Goal: Contribute content: Add original content to the website for others to see

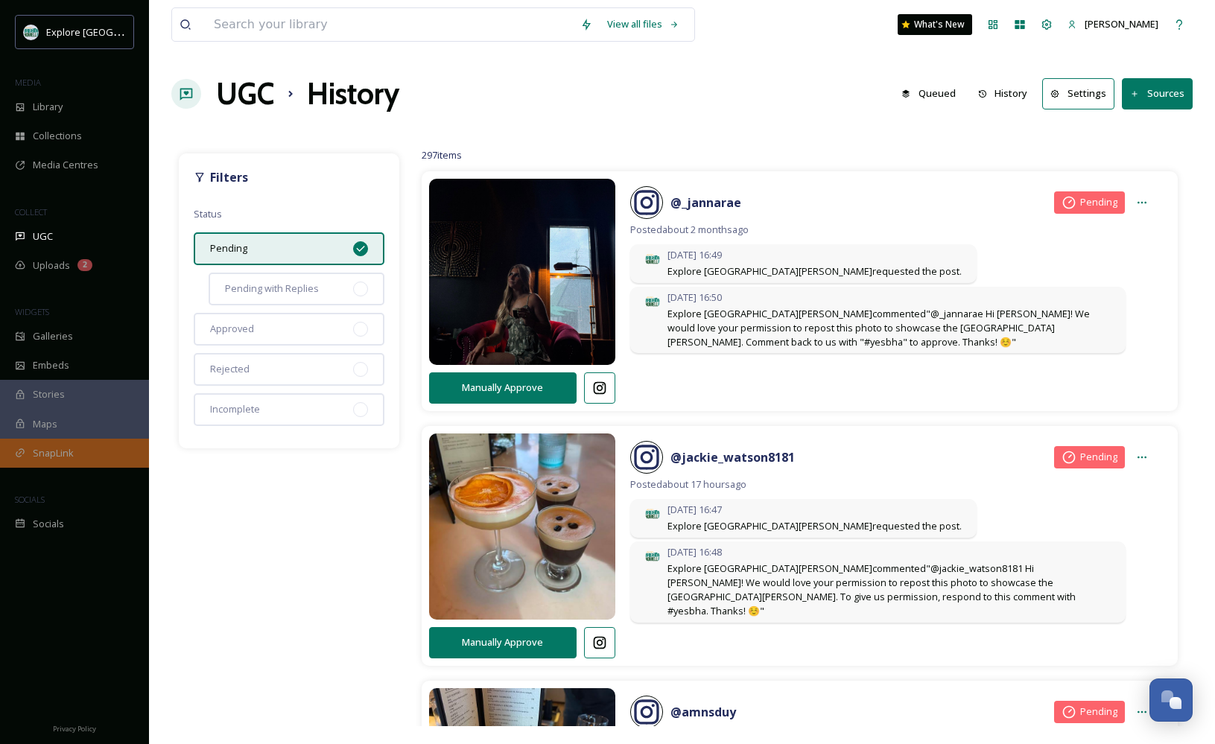
click at [42, 448] on span "SnapLink" at bounding box center [53, 453] width 41 height 14
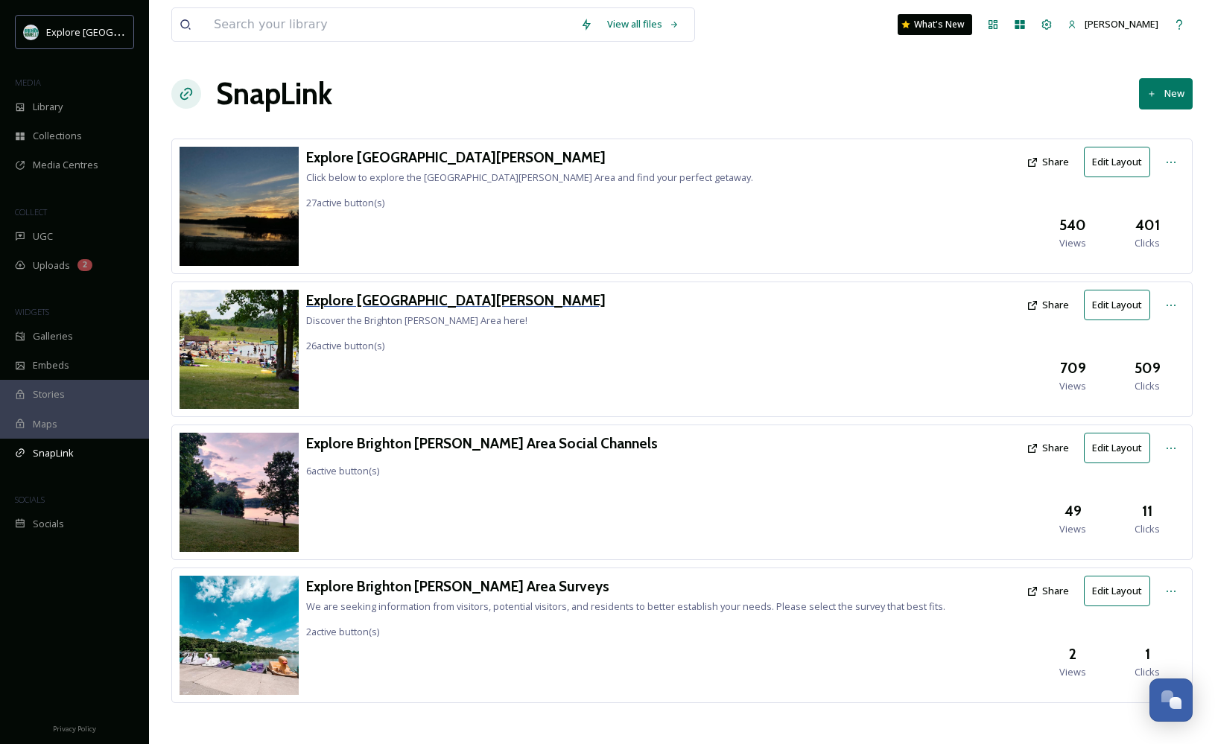
click at [425, 303] on h3 "Explore [GEOGRAPHIC_DATA][PERSON_NAME]" at bounding box center [456, 301] width 300 height 22
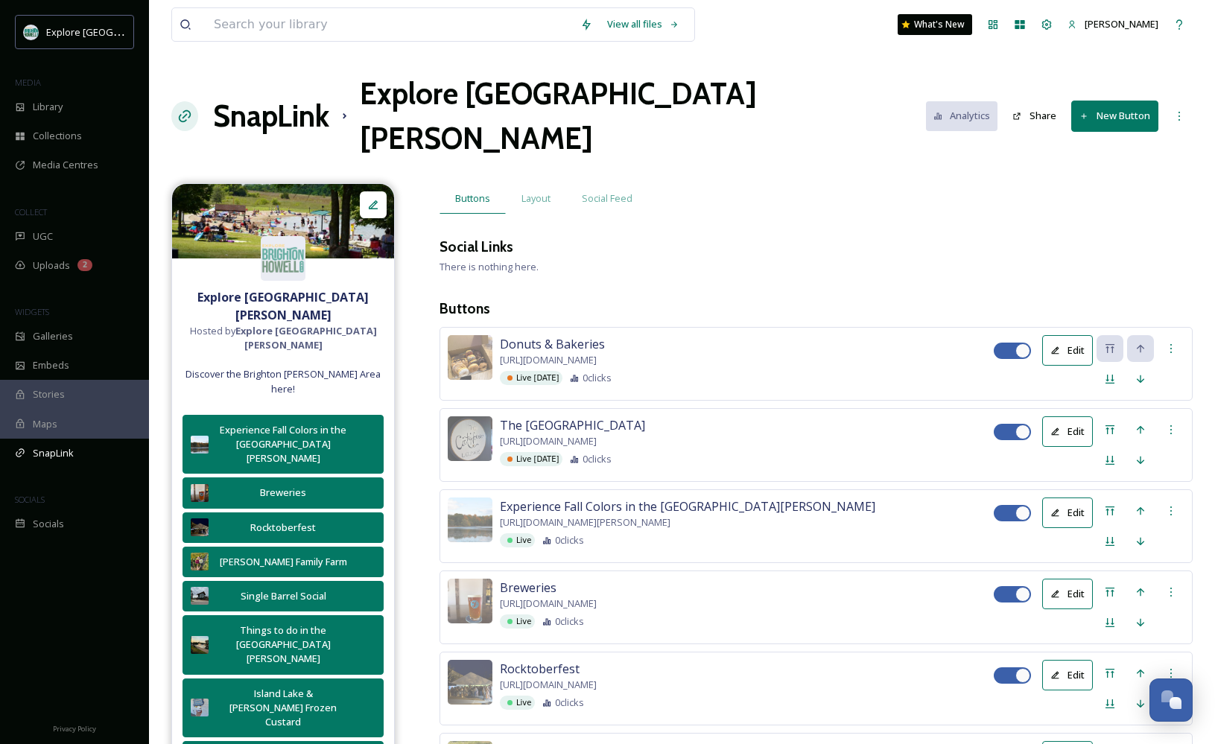
click at [284, 94] on h1 "SnapLink" at bounding box center [271, 116] width 116 height 45
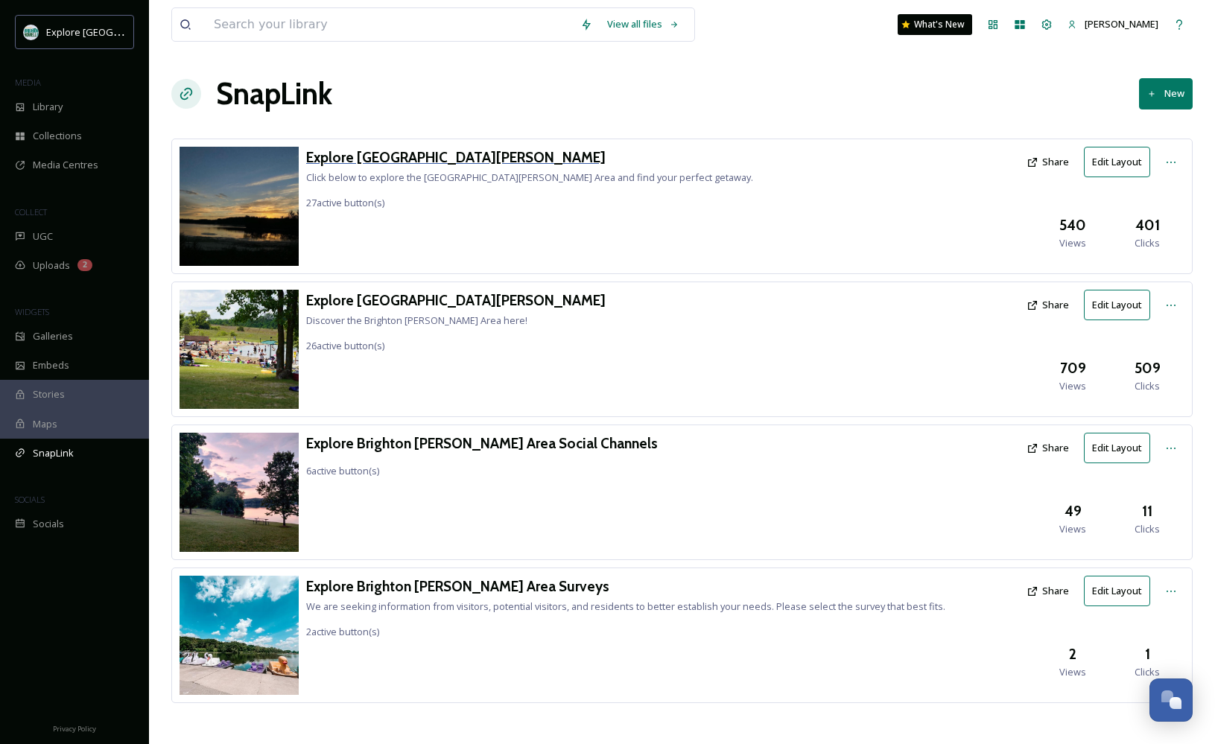
click at [358, 156] on h3 "Explore [GEOGRAPHIC_DATA][PERSON_NAME]" at bounding box center [529, 158] width 447 height 22
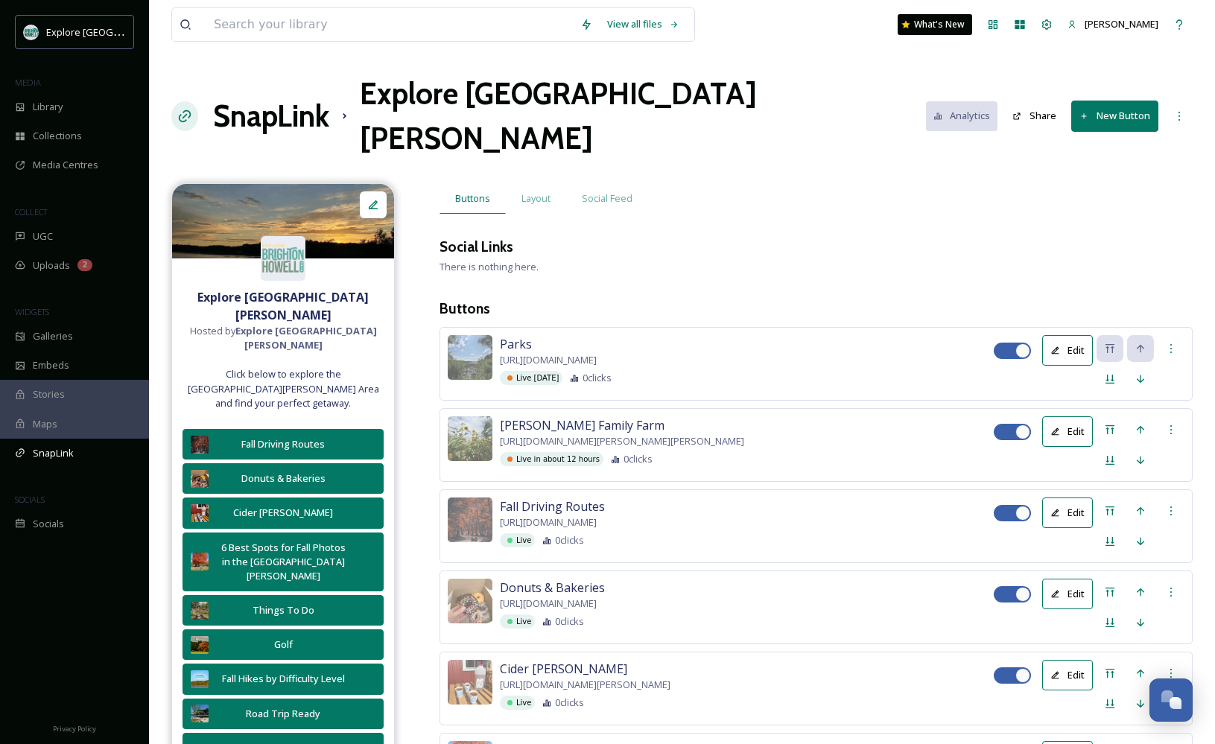
click at [1103, 101] on button "New Button" at bounding box center [1114, 116] width 87 height 31
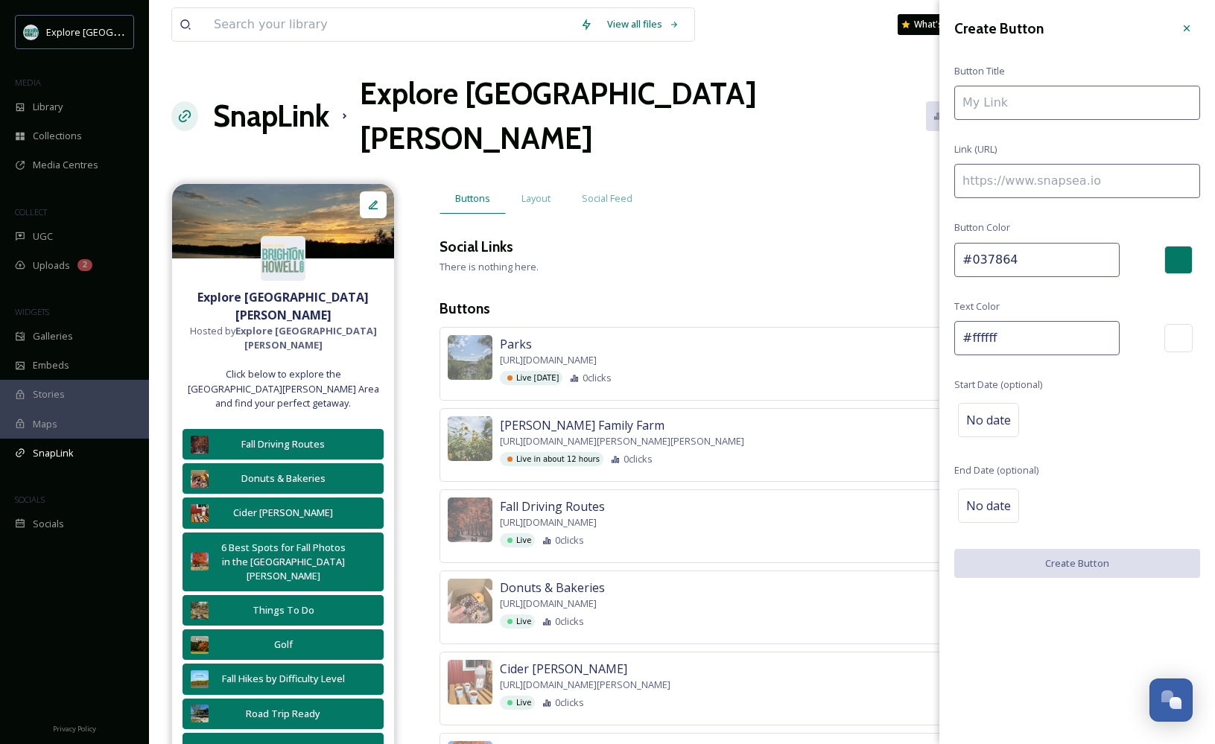
click at [1021, 187] on input at bounding box center [1077, 181] width 246 height 34
paste input "[URL][DOMAIN_NAME]"
type input "[URL][DOMAIN_NAME]"
click at [1006, 103] on input at bounding box center [1077, 103] width 246 height 34
drag, startPoint x: 1125, startPoint y: 180, endPoint x: 1268, endPoint y: 180, distance: 143.1
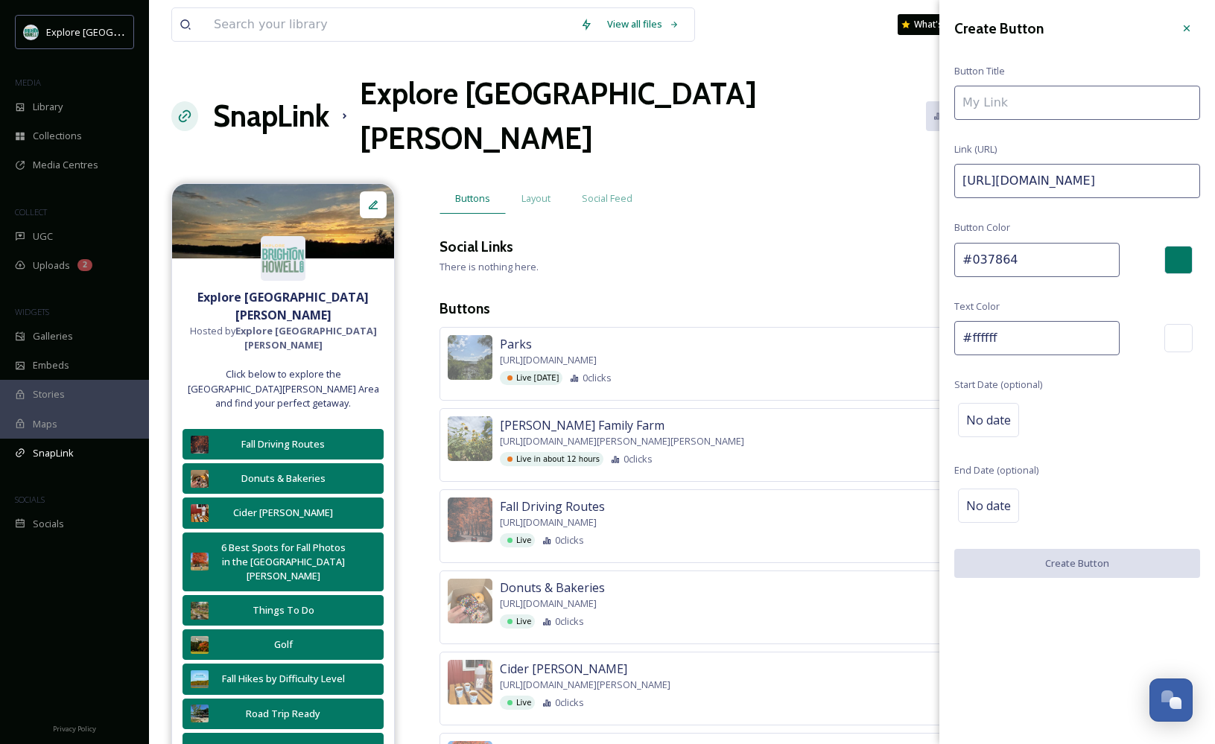
drag, startPoint x: 1049, startPoint y: 178, endPoint x: 1269, endPoint y: 177, distance: 219.8
drag, startPoint x: 1060, startPoint y: 179, endPoint x: 875, endPoint y: 186, distance: 184.9
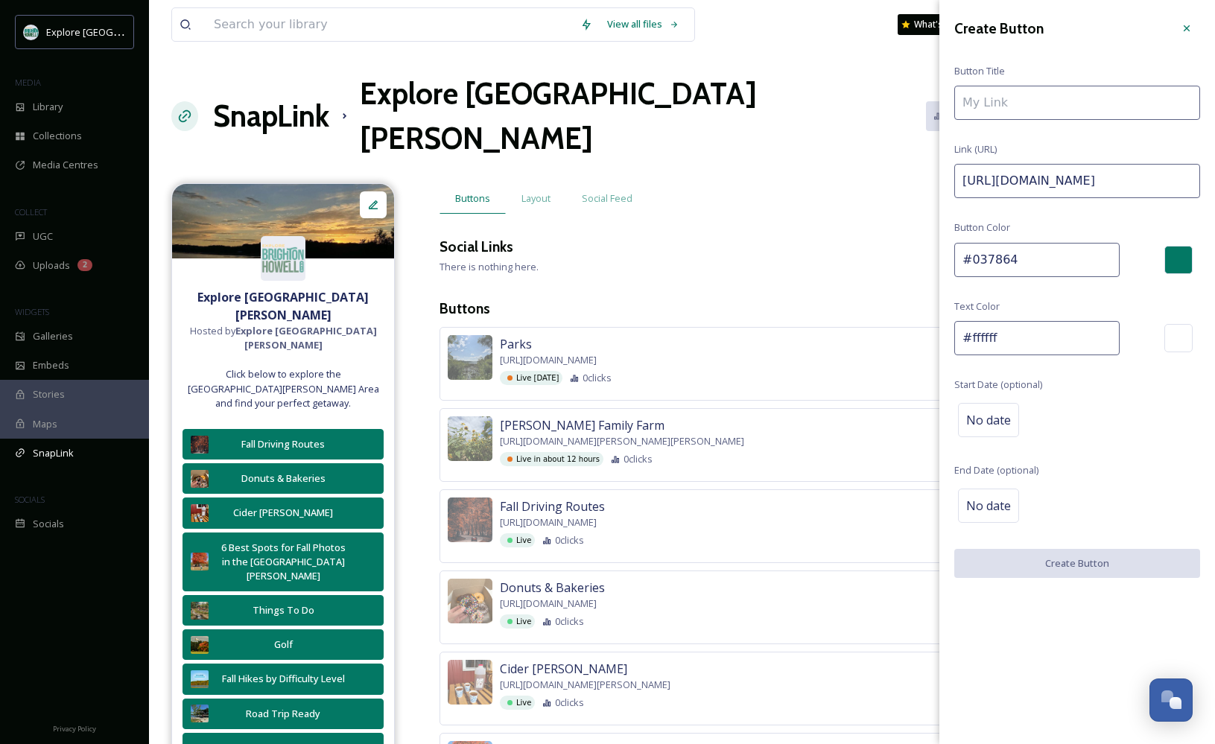
click at [1013, 104] on input at bounding box center [1077, 103] width 246 height 34
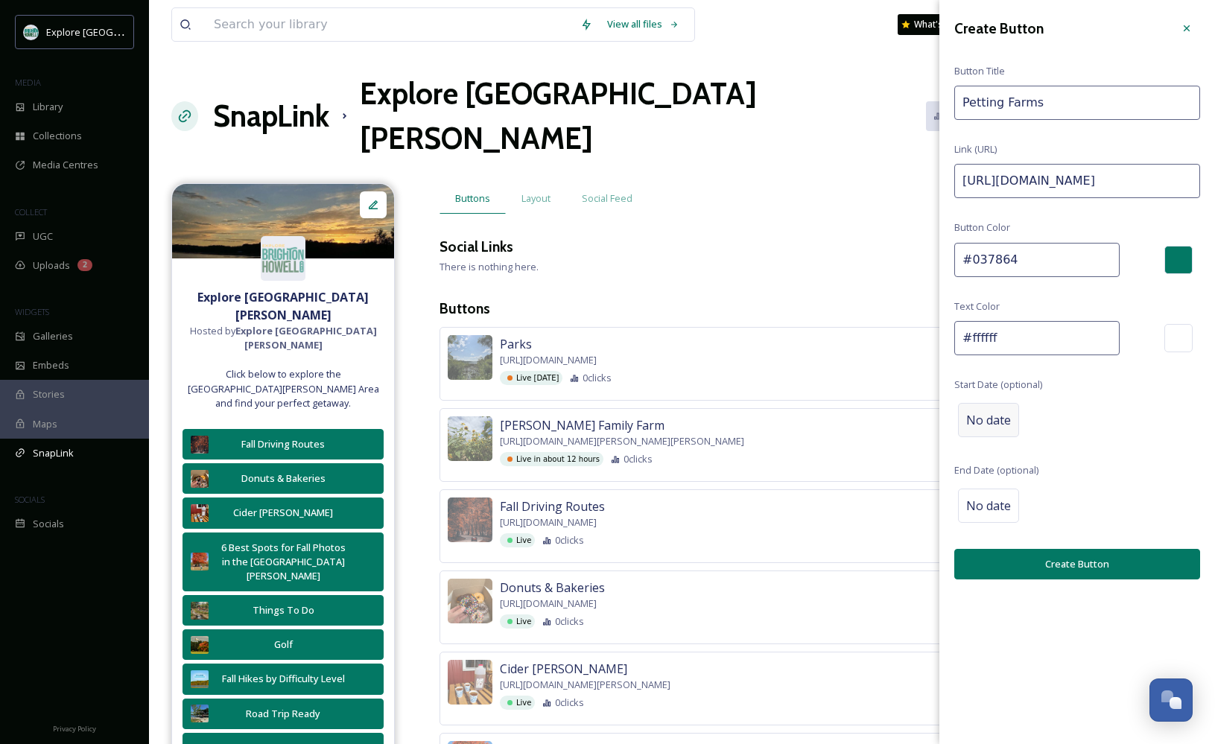
type input "Petting Farms"
click at [980, 430] on div "No date" at bounding box center [988, 420] width 61 height 34
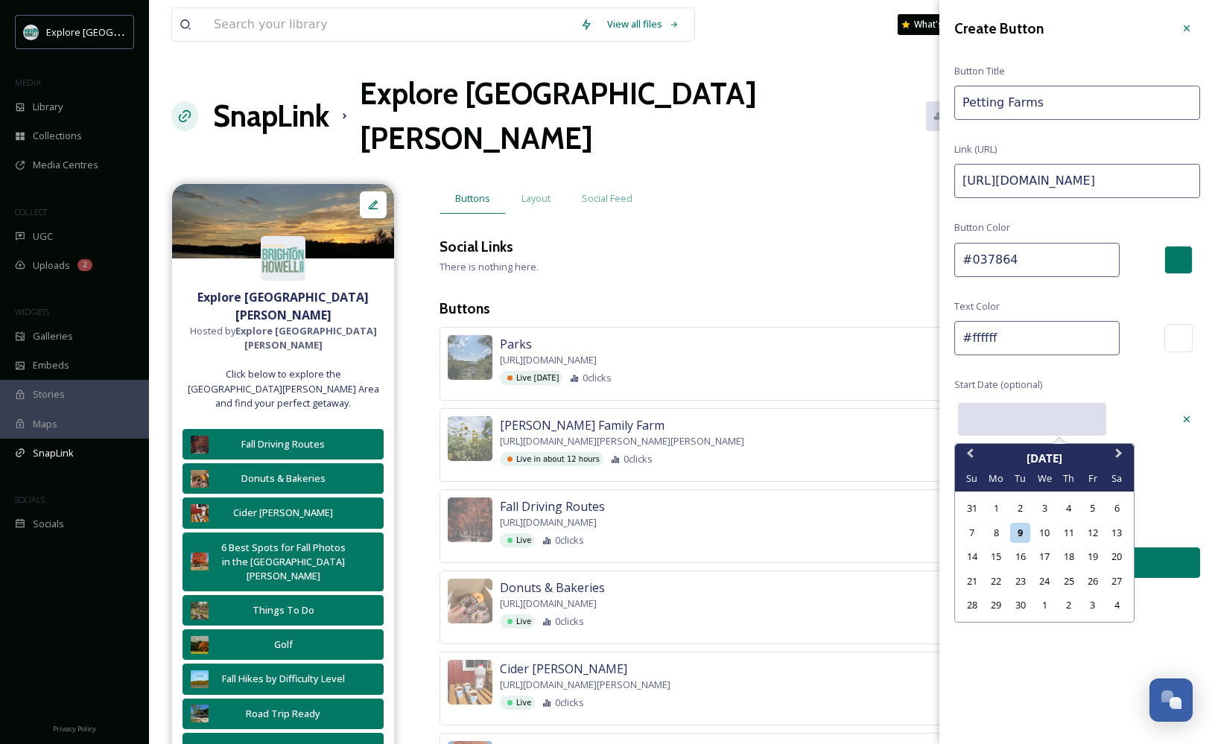
click at [1006, 422] on input "text" at bounding box center [1032, 419] width 148 height 33
click at [1069, 556] on div "18" at bounding box center [1069, 557] width 20 height 20
type input "[DATE]"
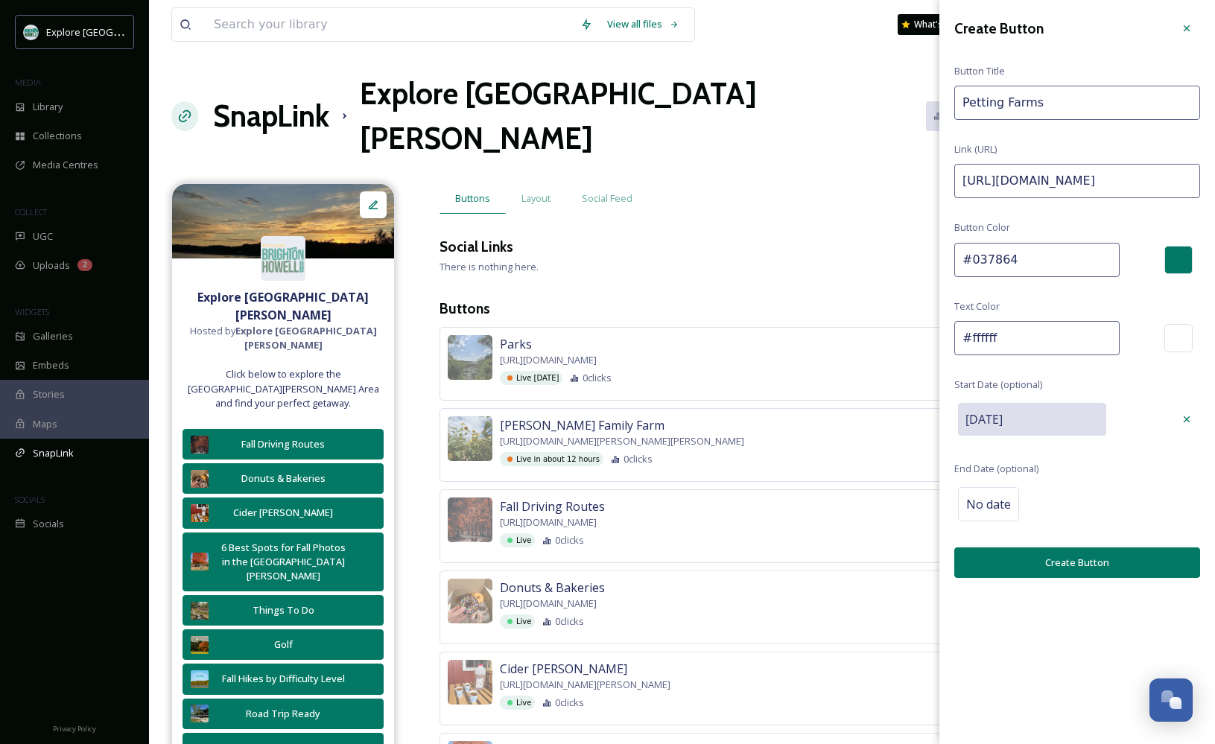
click at [1061, 561] on button "Create Button" at bounding box center [1077, 563] width 246 height 31
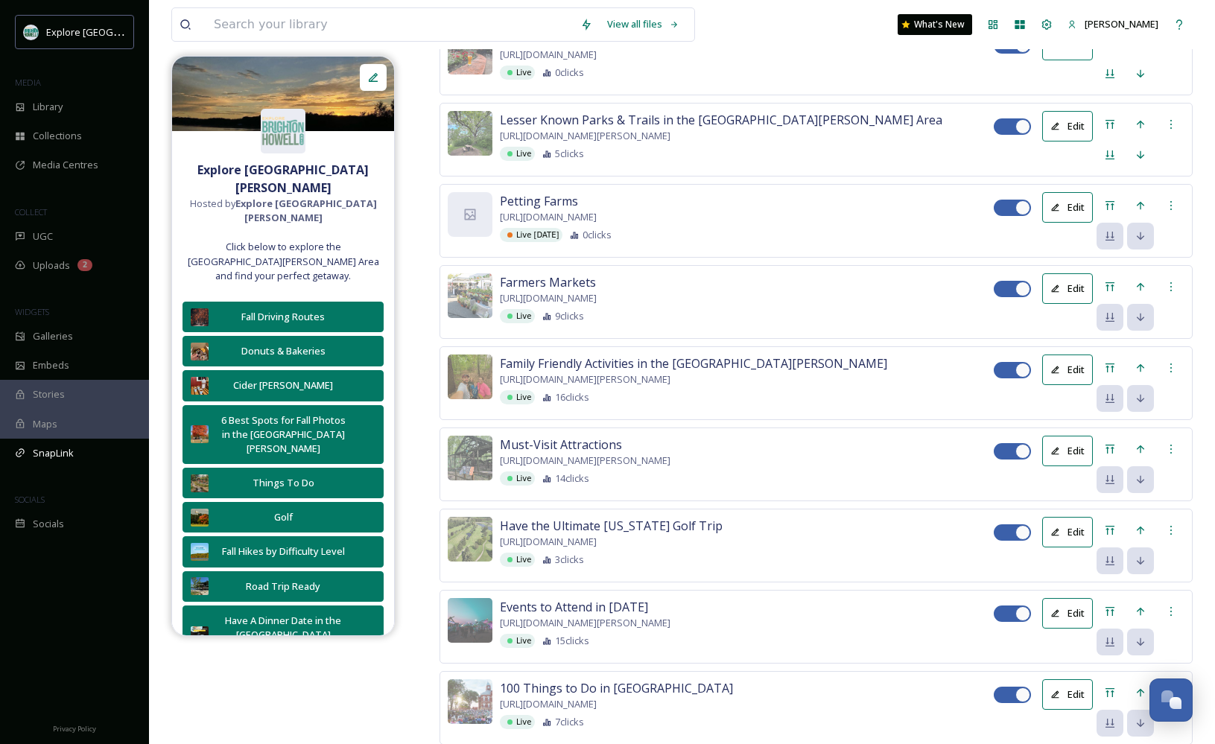
scroll to position [1695, 0]
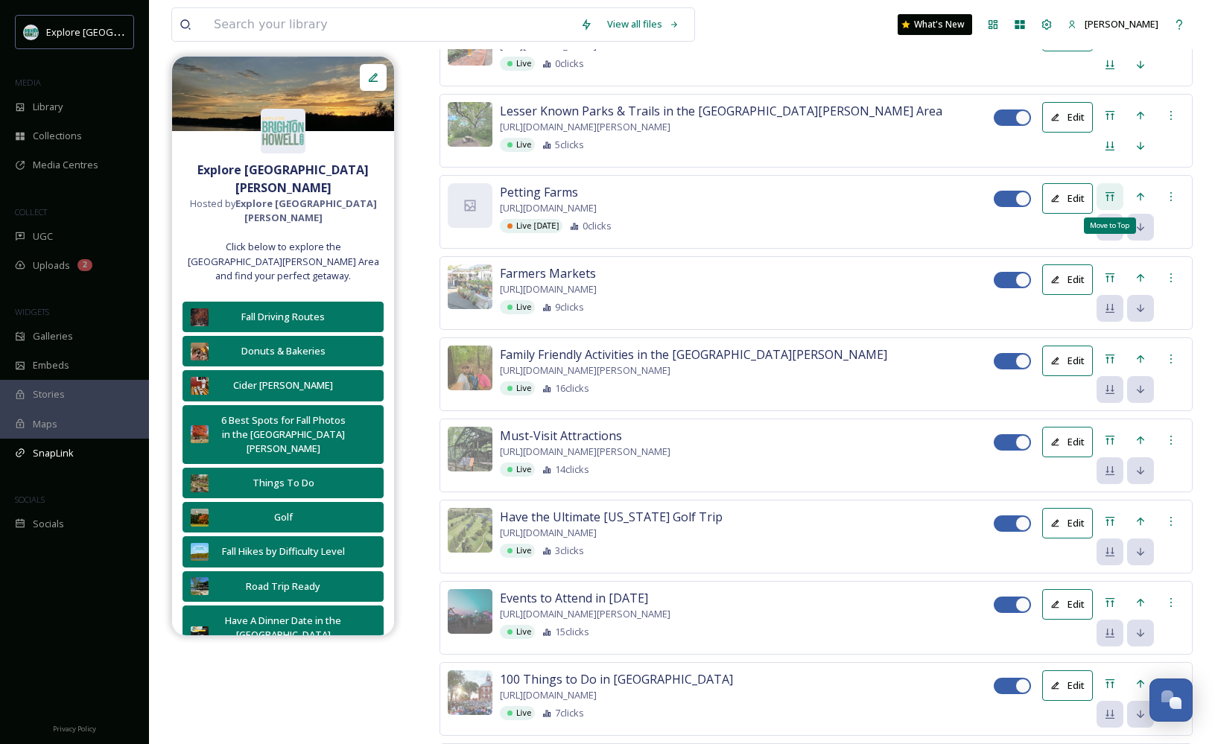
click at [1106, 201] on icon at bounding box center [1110, 196] width 9 height 9
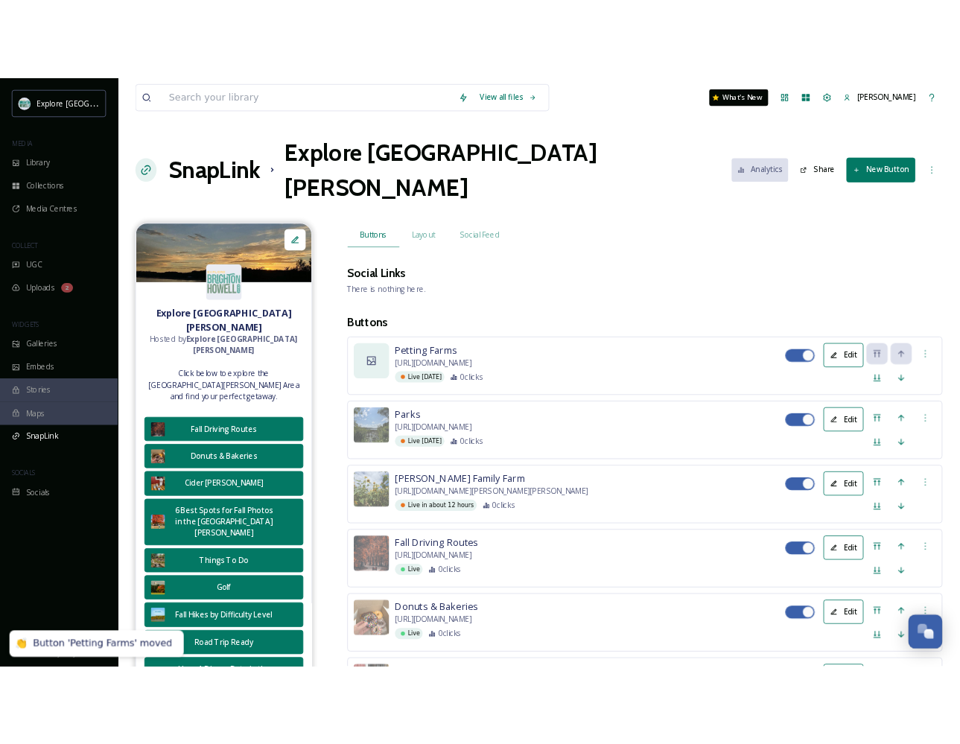
scroll to position [0, 0]
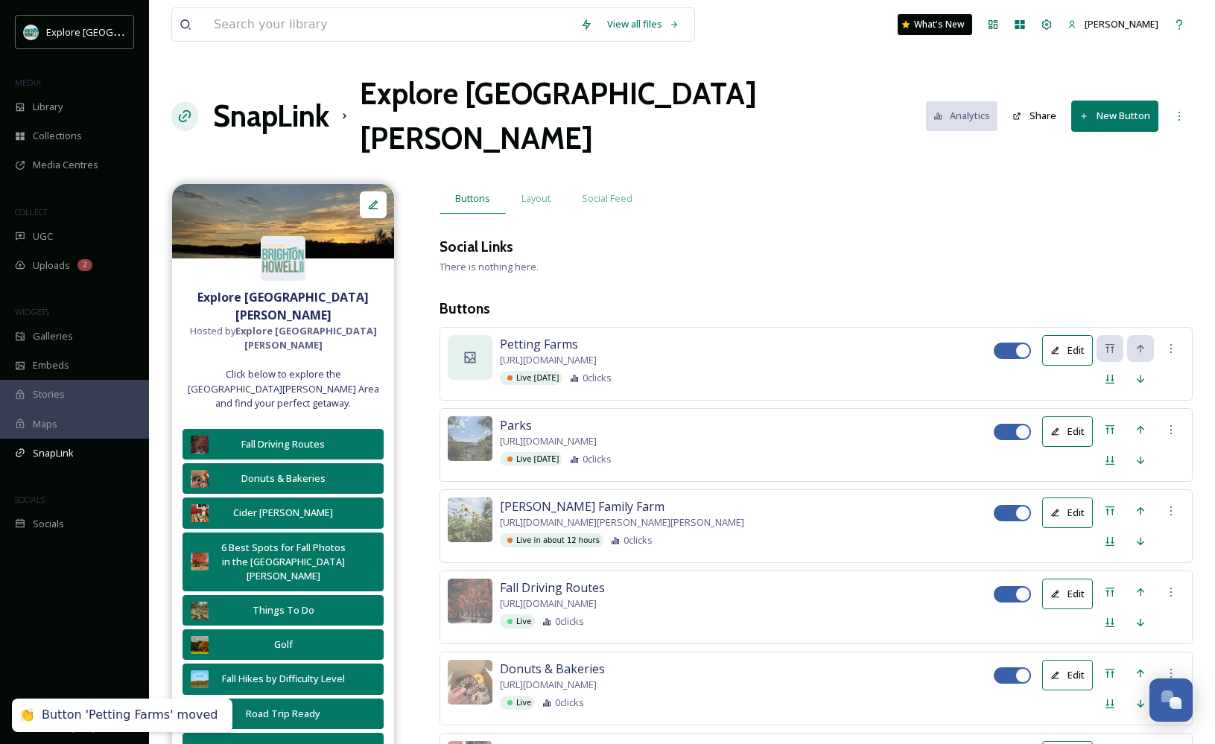
click at [468, 352] on icon at bounding box center [470, 357] width 11 height 11
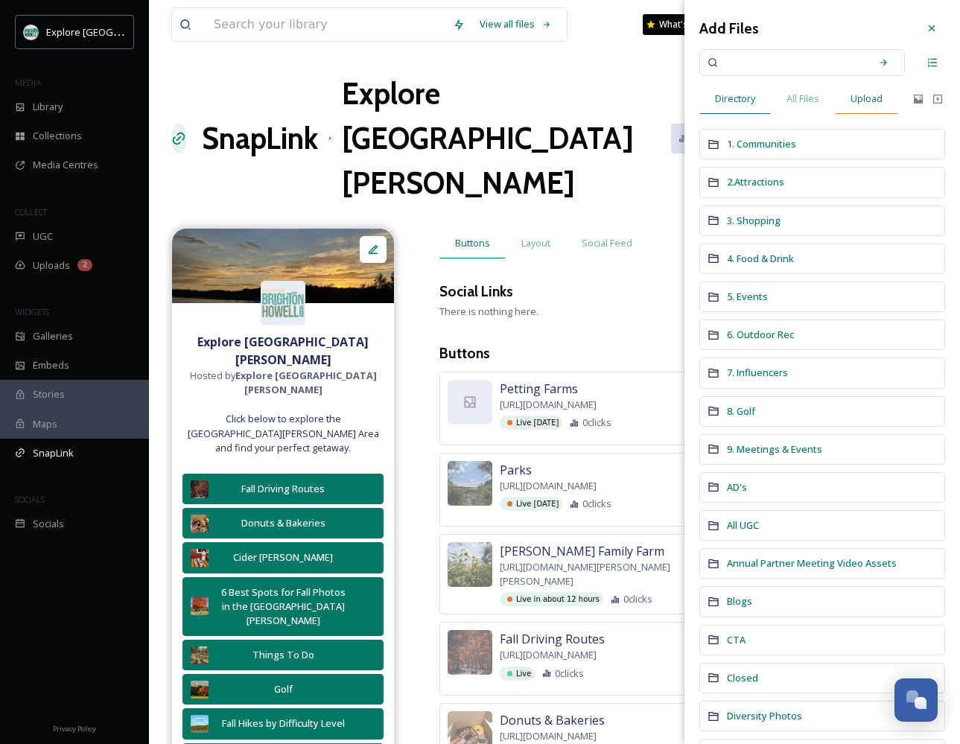
click at [845, 104] on div "Upload" at bounding box center [866, 98] width 63 height 31
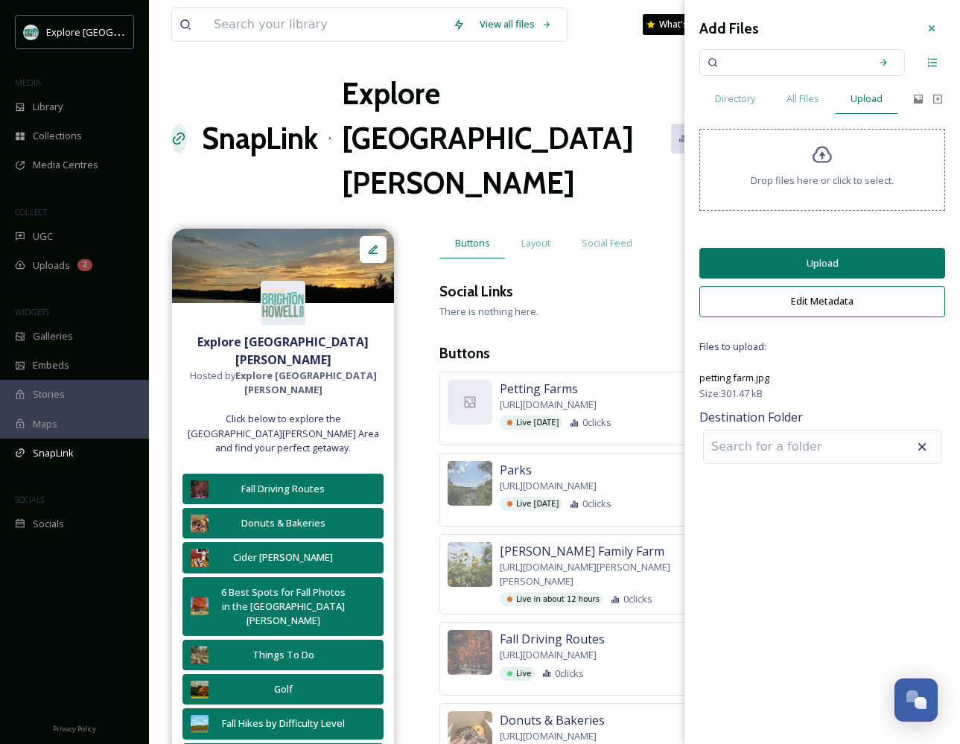
click at [846, 276] on button "Upload" at bounding box center [823, 263] width 246 height 31
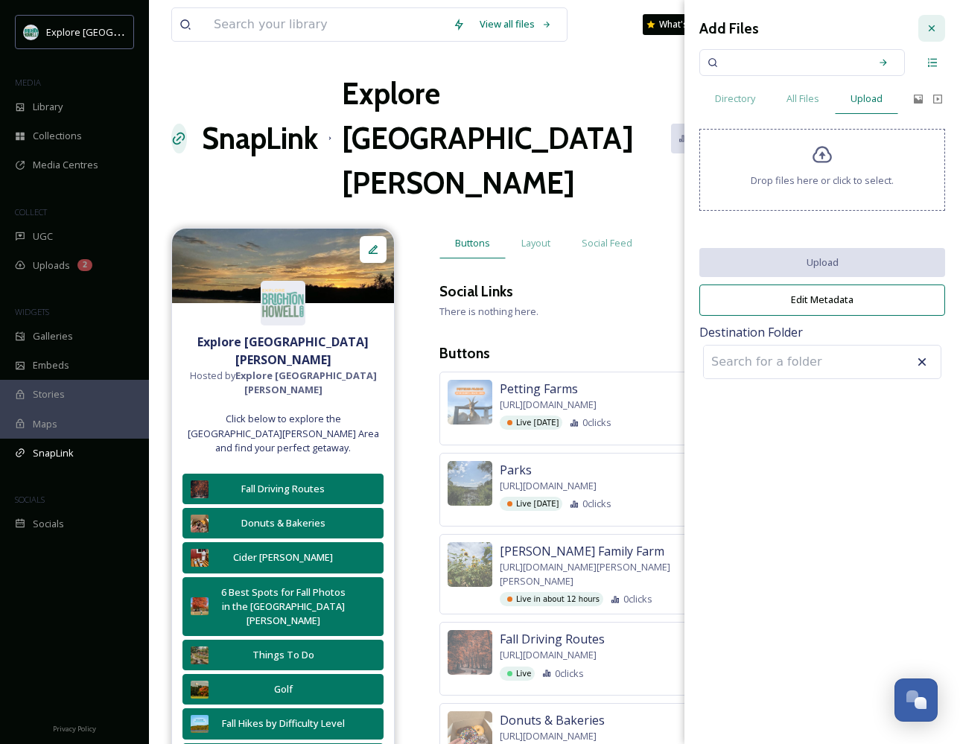
click at [936, 22] on icon at bounding box center [932, 28] width 12 height 12
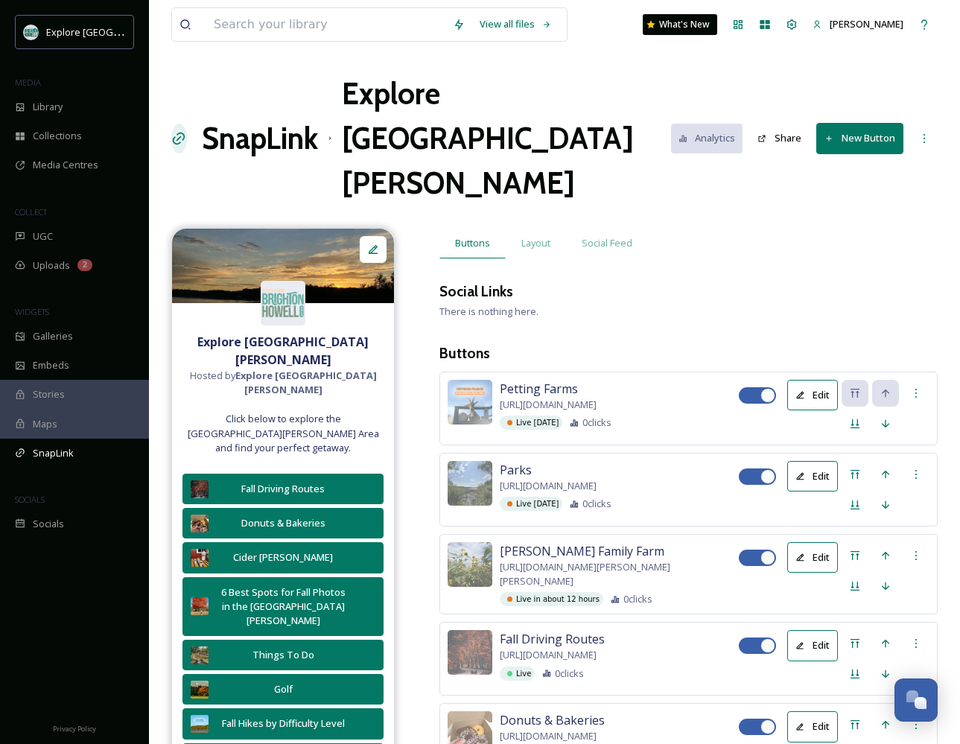
click at [857, 123] on button "New Button" at bounding box center [860, 138] width 87 height 31
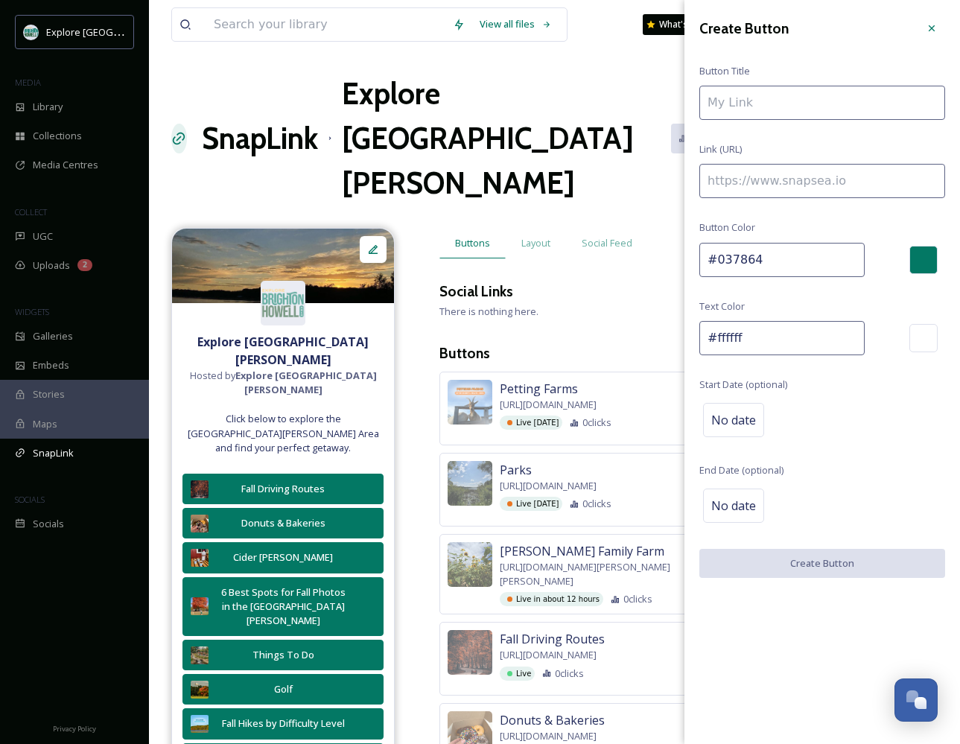
click at [818, 180] on input at bounding box center [823, 181] width 246 height 34
paste input "[URL][DOMAIN_NAME][PERSON_NAME]"
drag, startPoint x: 784, startPoint y: 181, endPoint x: 690, endPoint y: 180, distance: 93.9
click at [690, 180] on div "Create Button Button Title Link (URL) [URL][DOMAIN_NAME][PERSON_NAME] Button Co…" at bounding box center [823, 296] width 276 height 593
click at [782, 179] on input "[URL][DOMAIN_NAME][PERSON_NAME]" at bounding box center [823, 181] width 246 height 34
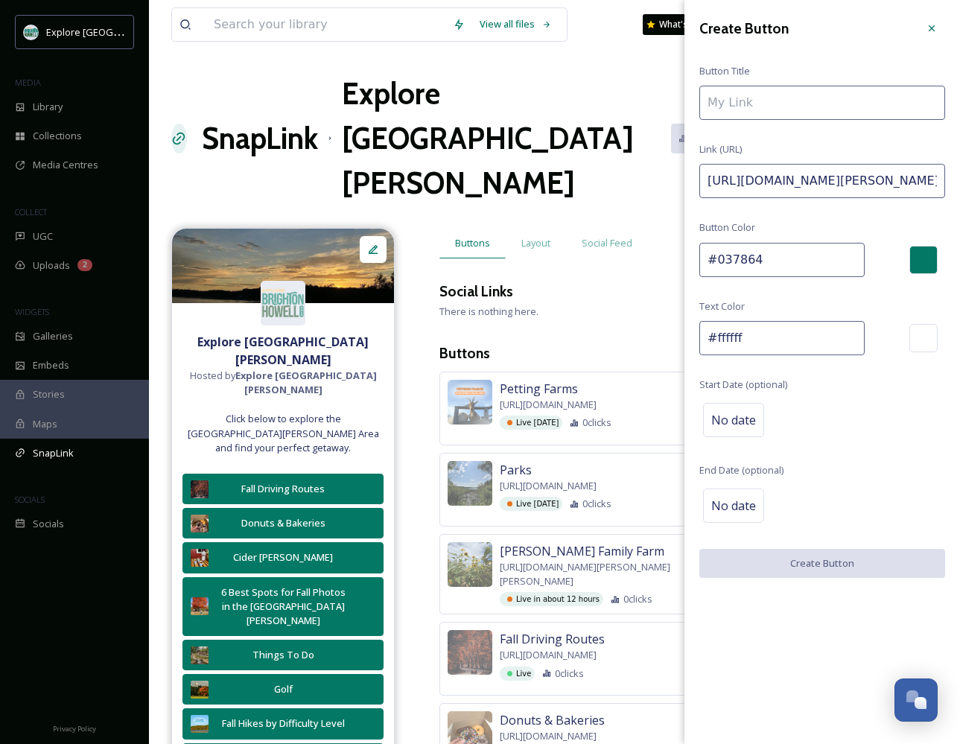
drag, startPoint x: 782, startPoint y: 179, endPoint x: 650, endPoint y: 179, distance: 131.1
click at [812, 180] on input "[URL][DOMAIN_NAME][PERSON_NAME]" at bounding box center [823, 181] width 246 height 34
drag, startPoint x: 861, startPoint y: 180, endPoint x: 953, endPoint y: 178, distance: 91.7
click at [953, 178] on div "Create Button Button Title Link (URL) [URL][DOMAIN_NAME][PERSON_NAME] Button Co…" at bounding box center [823, 296] width 276 height 593
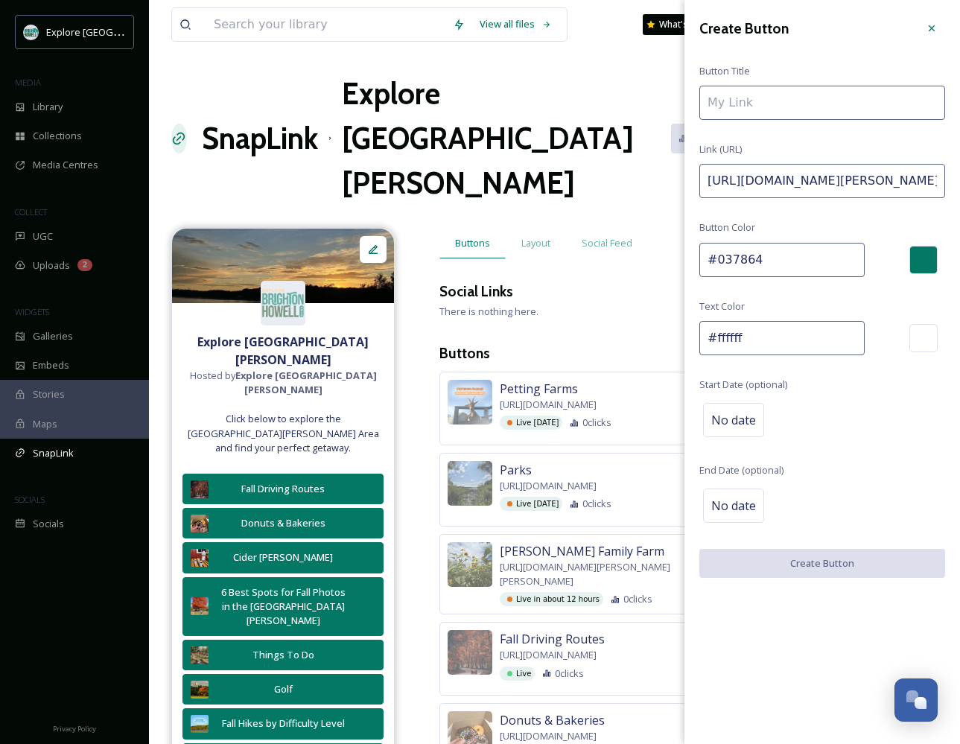
click at [896, 183] on input "[URL][DOMAIN_NAME][PERSON_NAME]" at bounding box center [823, 181] width 246 height 34
type input "[URL][DOMAIN_NAME][PERSON_NAME]"
click at [748, 107] on input at bounding box center [823, 103] width 246 height 34
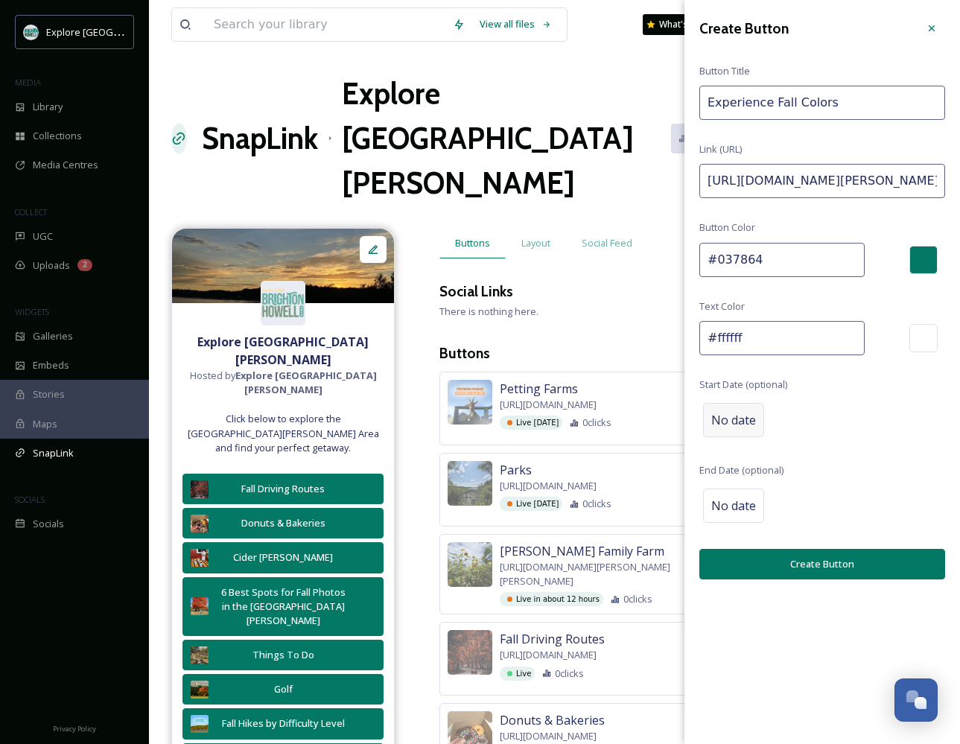
type input "Experience Fall Colors"
click at [729, 414] on span "No date" at bounding box center [734, 420] width 45 height 18
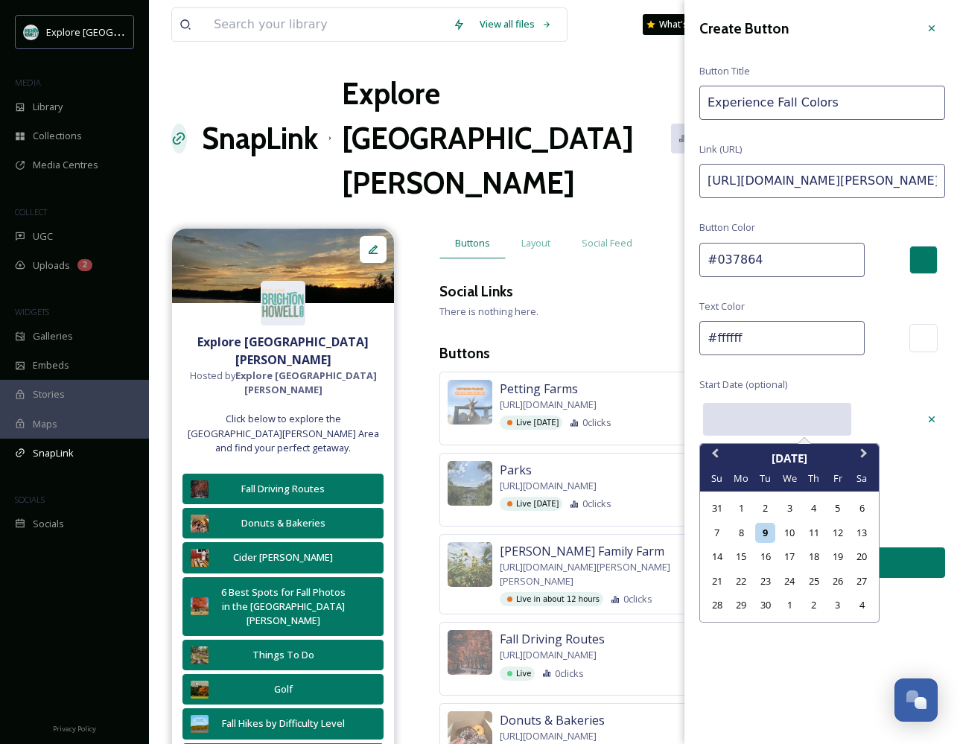
click at [746, 415] on input "text" at bounding box center [777, 419] width 148 height 33
click at [835, 557] on div "19" at bounding box center [838, 557] width 20 height 20
type input "[DATE]"
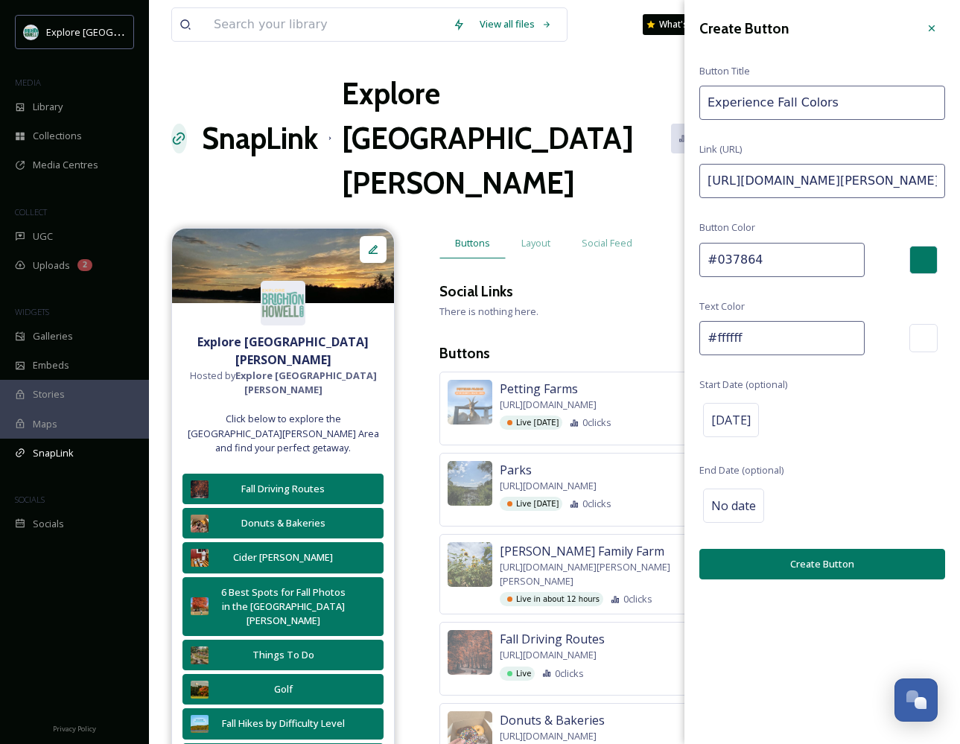
click at [823, 563] on button "Create Button" at bounding box center [823, 564] width 246 height 31
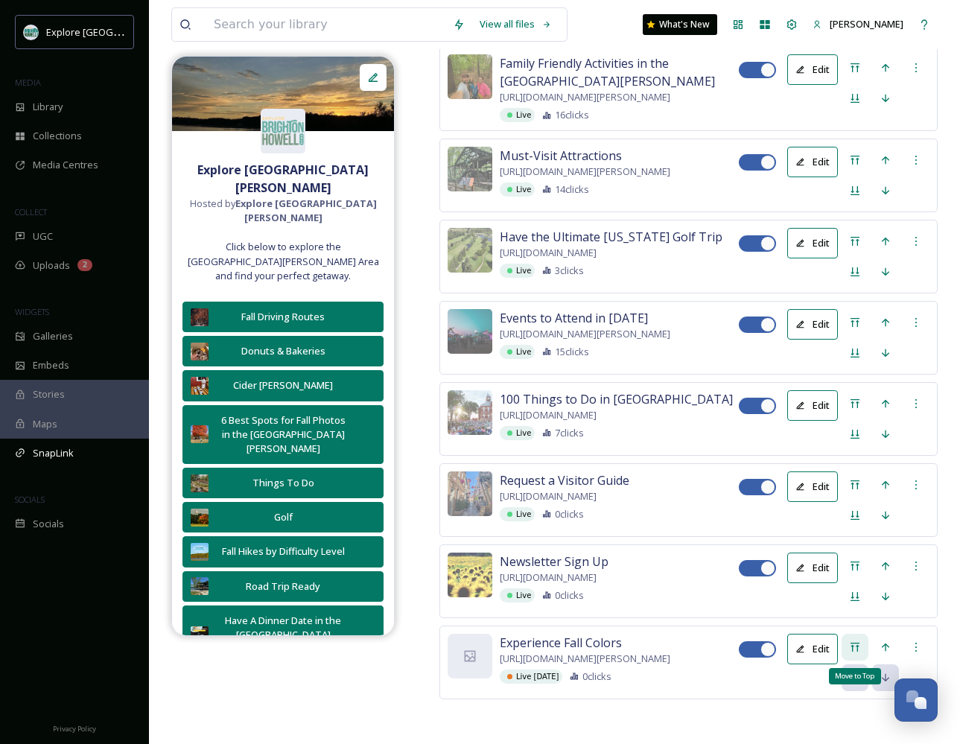
click at [849, 642] on icon at bounding box center [855, 648] width 12 height 12
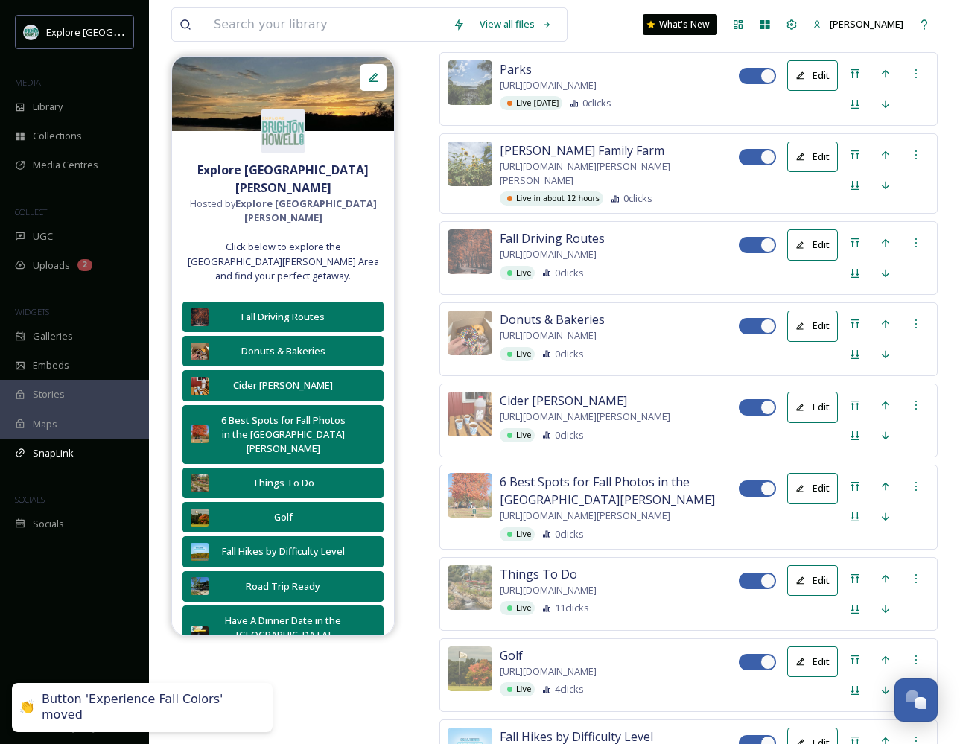
scroll to position [153, 0]
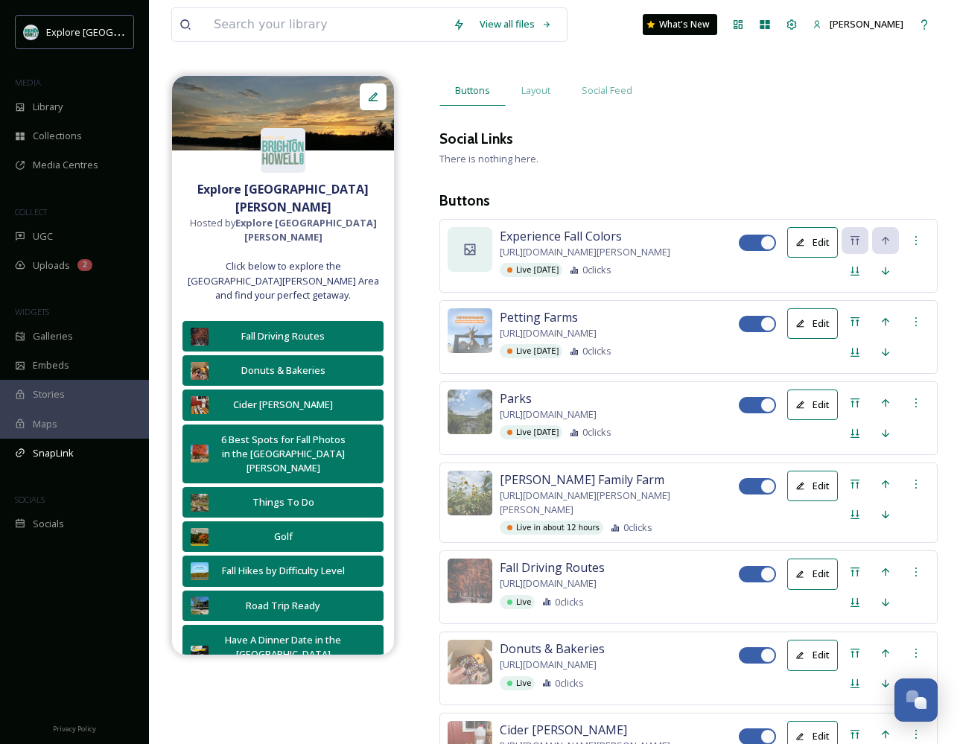
click at [478, 227] on div at bounding box center [470, 249] width 45 height 45
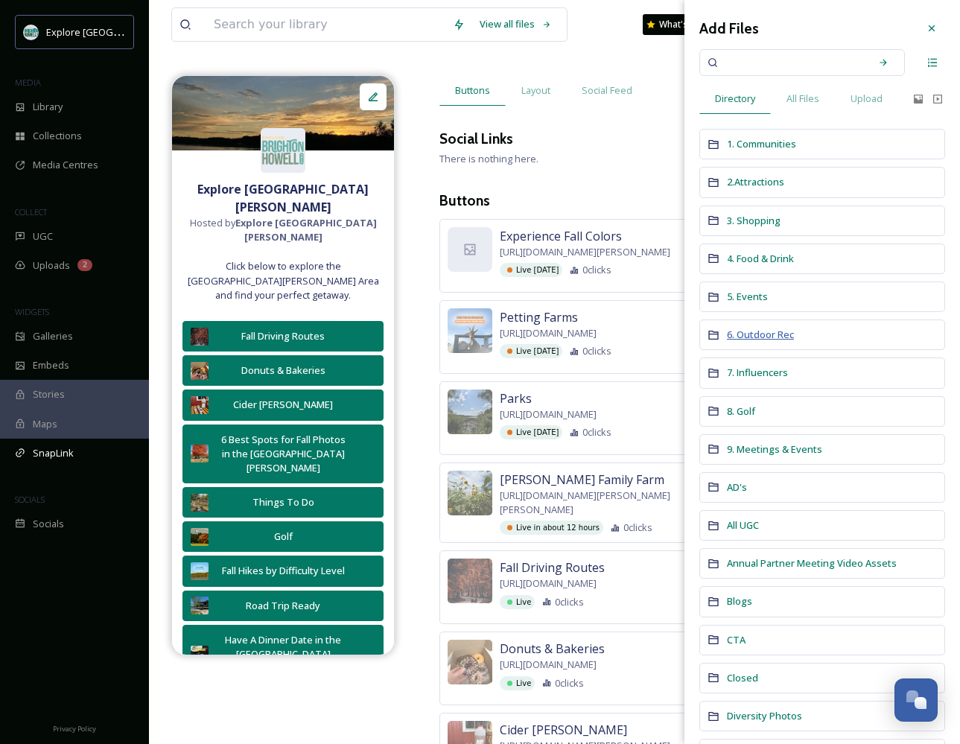
click at [776, 330] on span "6. Outdoor Rec" at bounding box center [760, 334] width 67 height 13
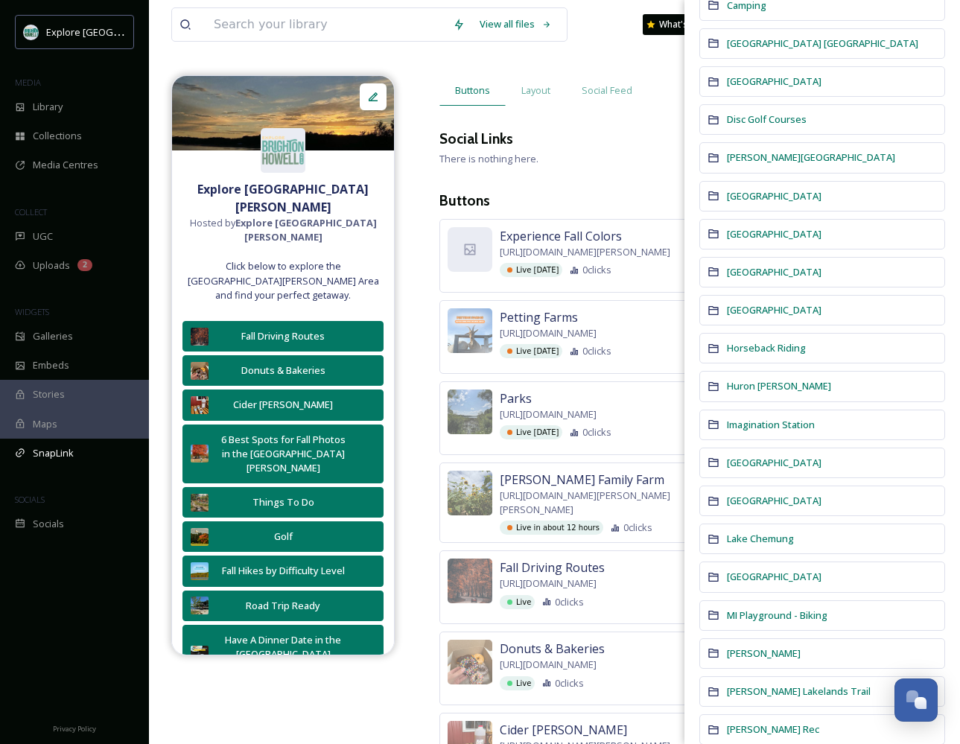
scroll to position [197, 0]
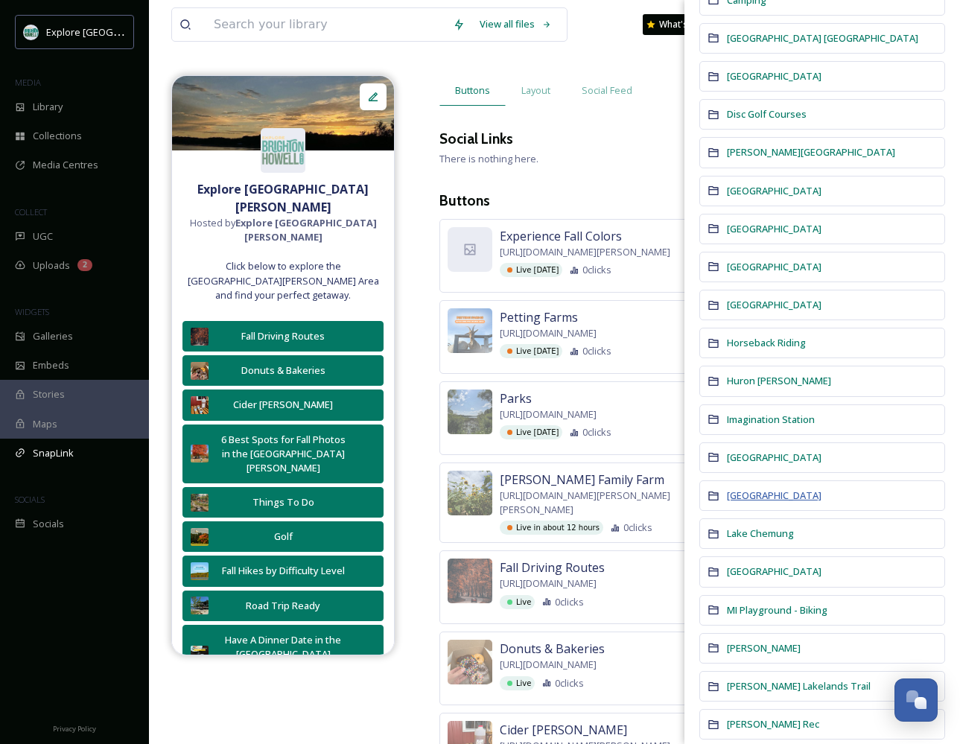
click at [768, 496] on span "[GEOGRAPHIC_DATA]" at bounding box center [774, 495] width 95 height 13
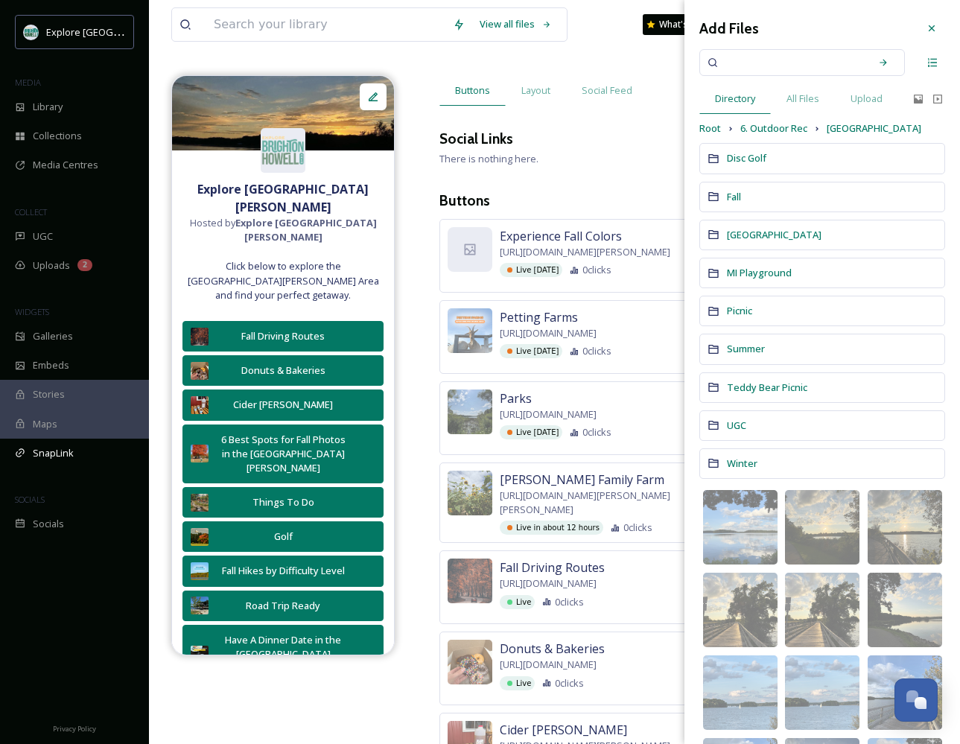
click at [731, 204] on div "Fall" at bounding box center [823, 197] width 246 height 31
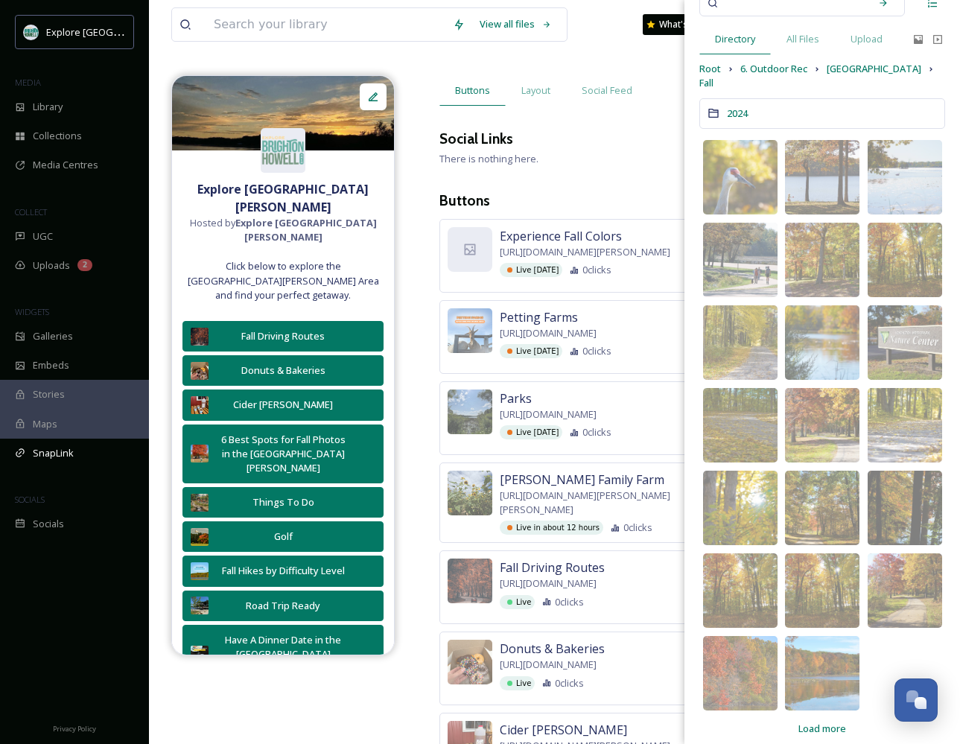
scroll to position [59, 0]
click at [818, 723] on span "Load more" at bounding box center [823, 730] width 48 height 14
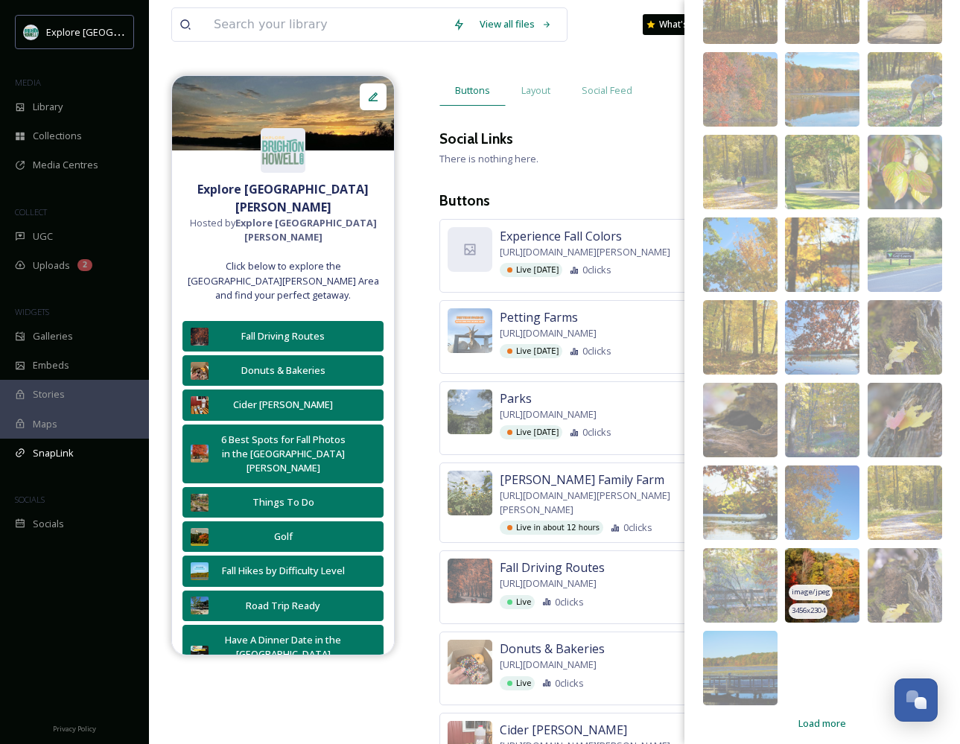
scroll to position [638, 0]
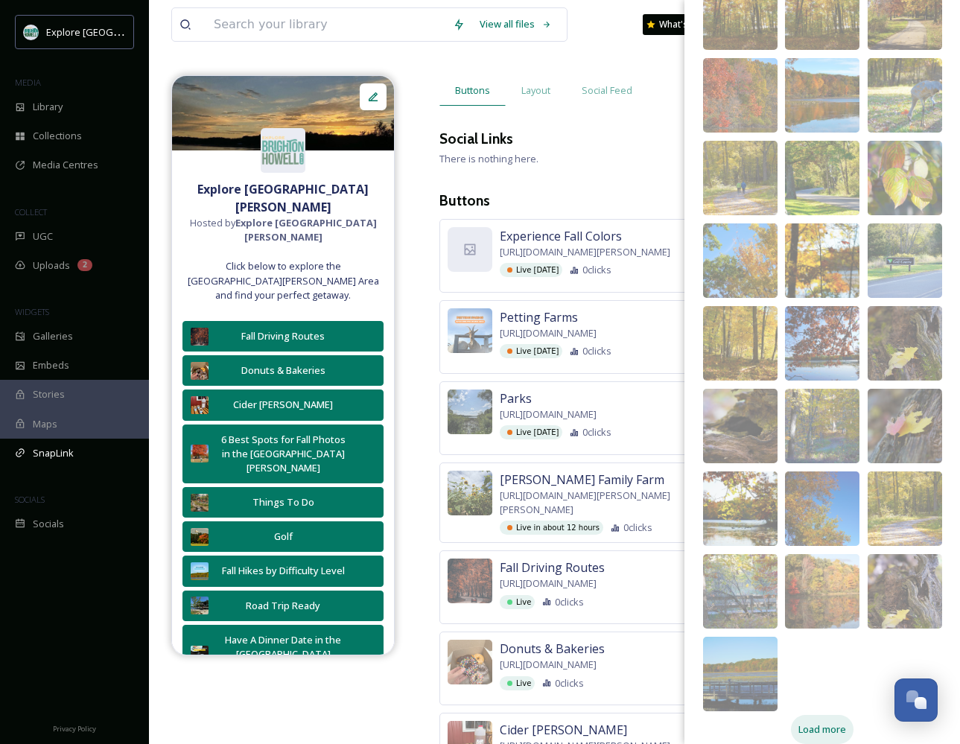
click at [819, 723] on span "Load more" at bounding box center [823, 730] width 48 height 14
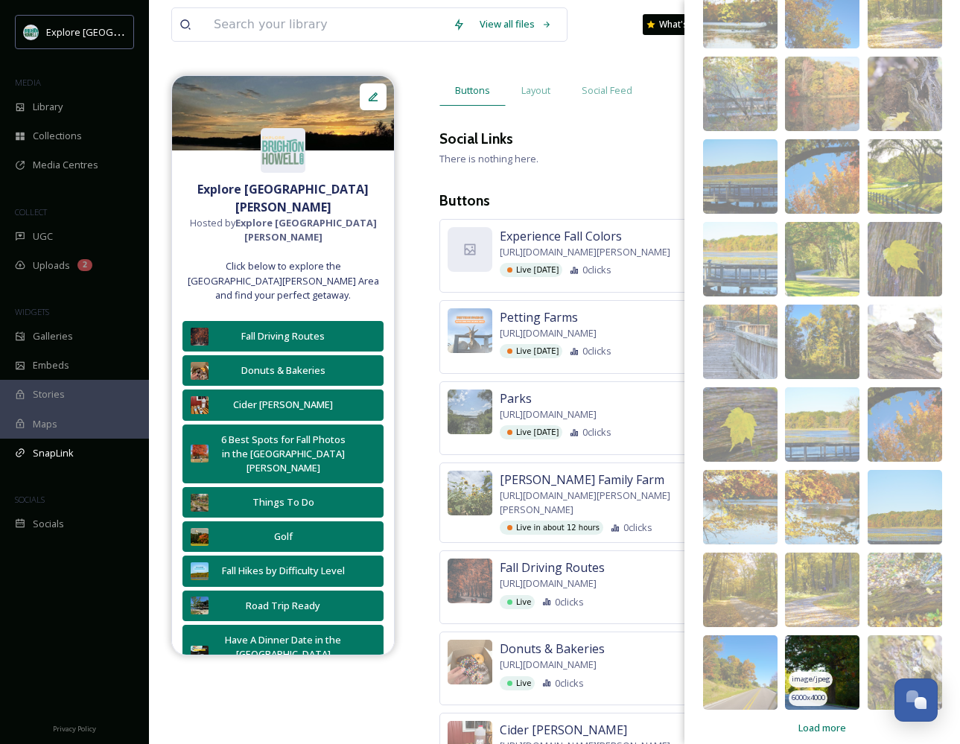
scroll to position [1134, 0]
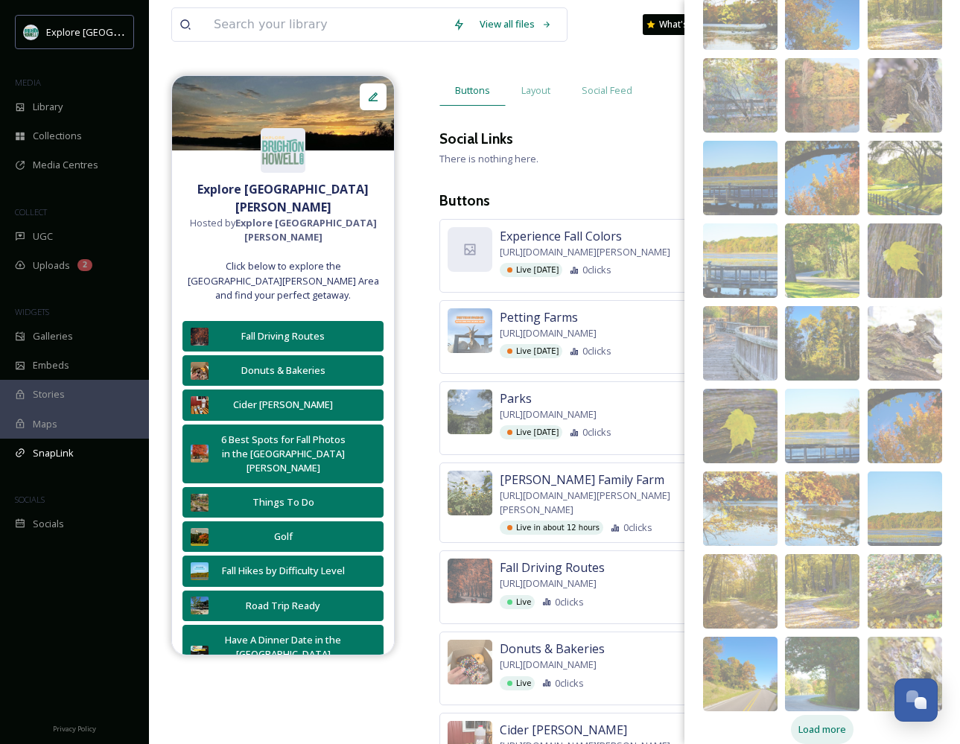
click at [828, 724] on div "Load more" at bounding box center [822, 729] width 63 height 29
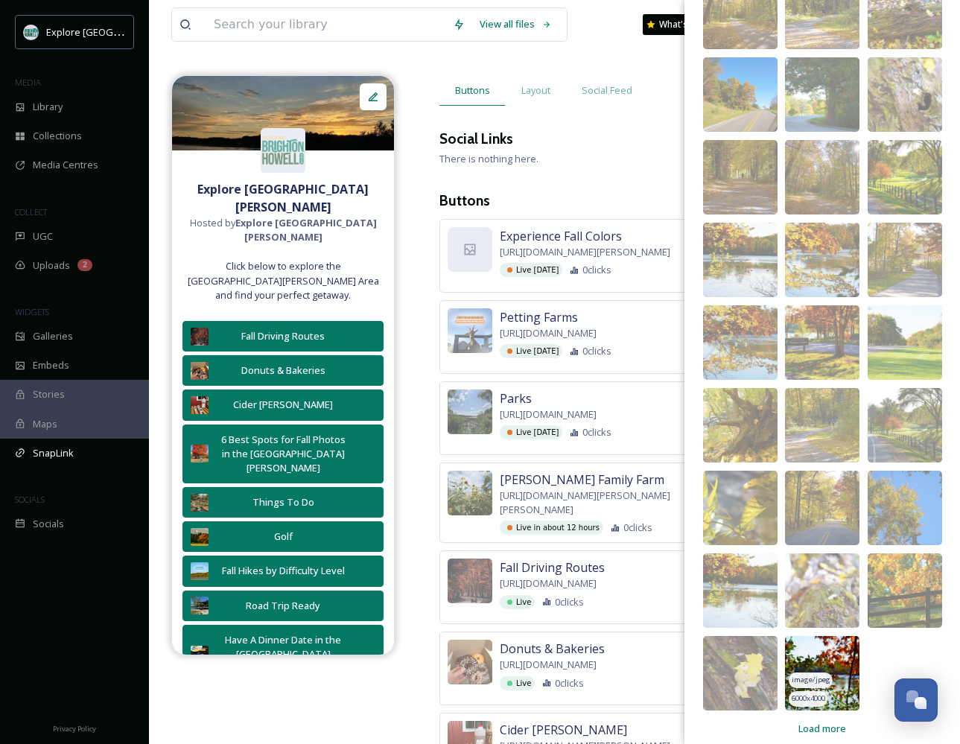
scroll to position [1713, 0]
click at [813, 723] on span "Load more" at bounding box center [823, 730] width 48 height 14
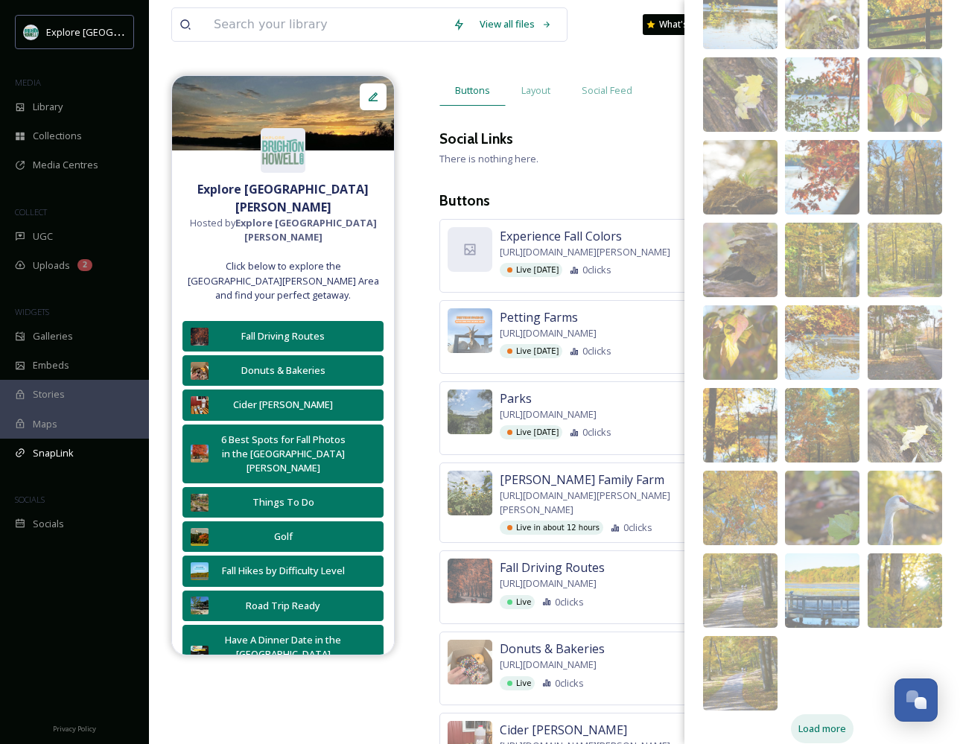
scroll to position [2292, 0]
click at [811, 723] on span "Load more" at bounding box center [823, 730] width 48 height 14
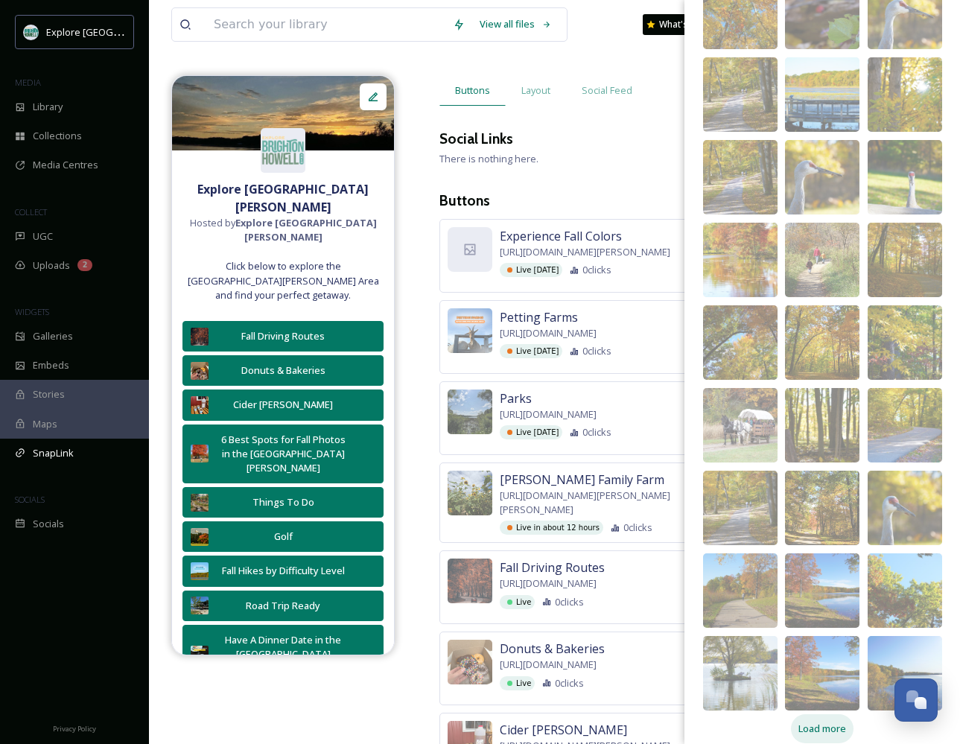
scroll to position [2788, 0]
click at [819, 723] on span "Load more" at bounding box center [823, 730] width 48 height 14
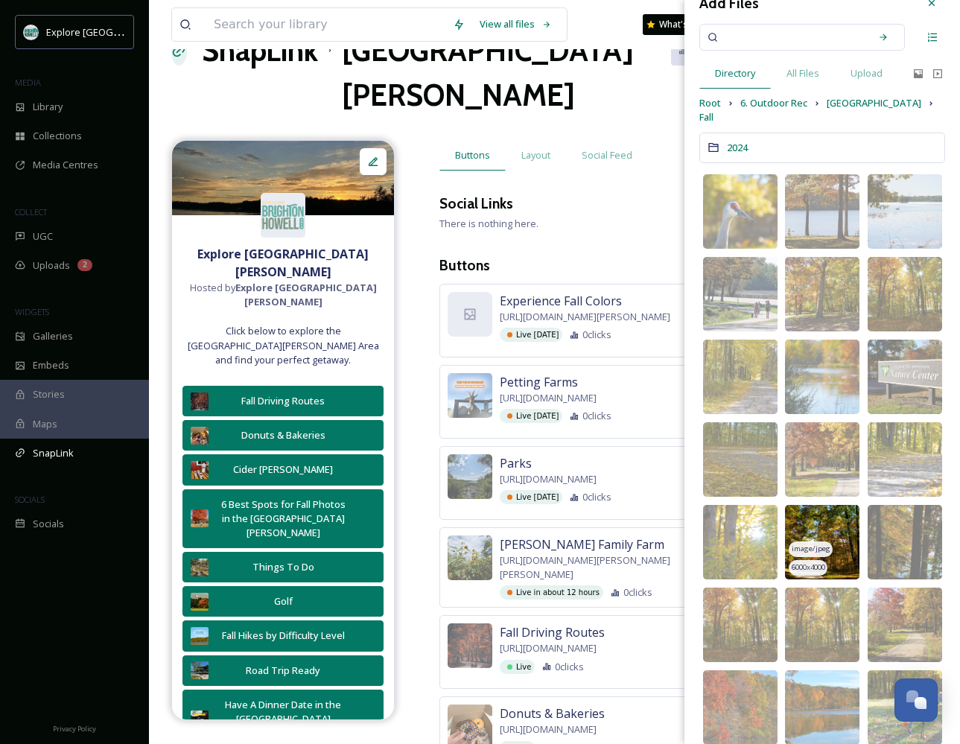
scroll to position [24, 0]
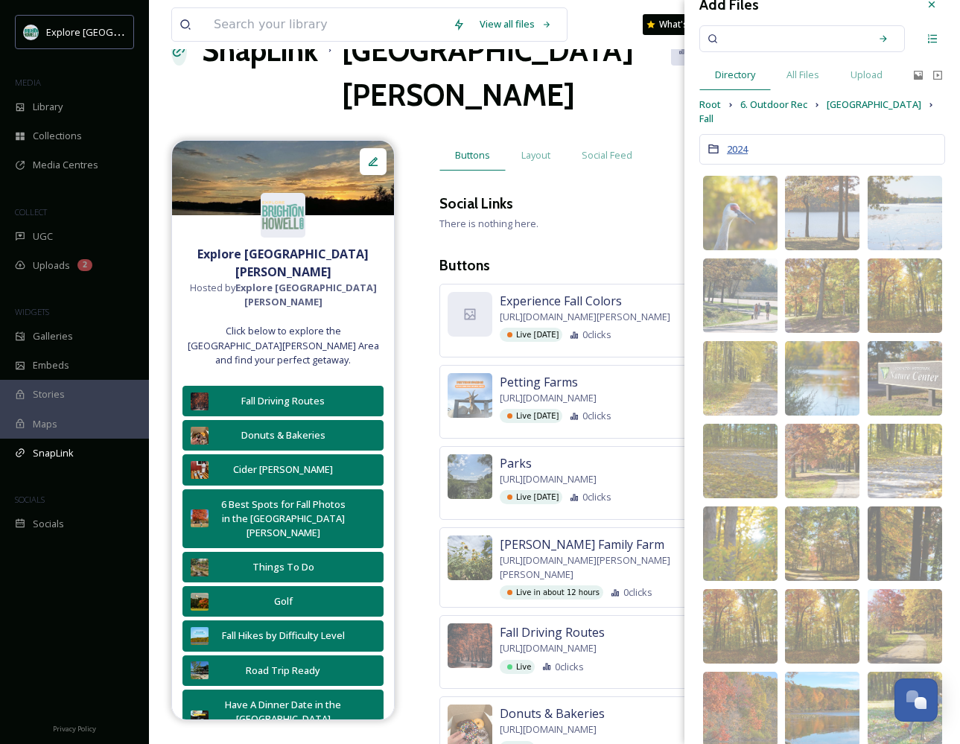
click at [731, 142] on span "2024" at bounding box center [737, 148] width 21 height 13
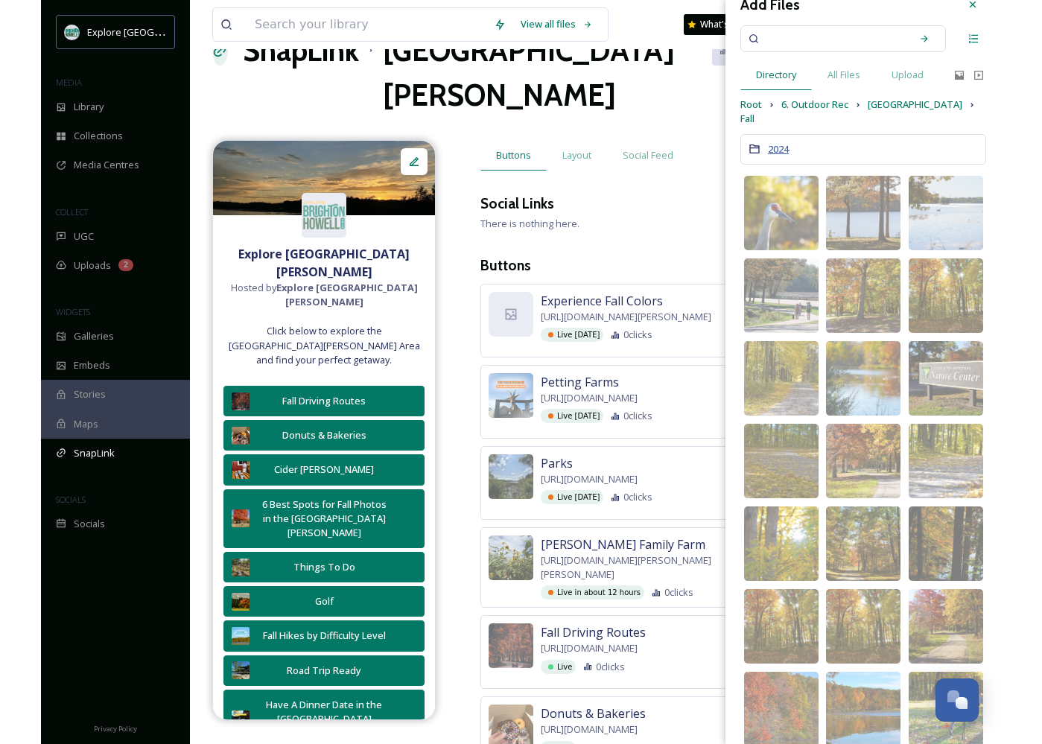
scroll to position [0, 0]
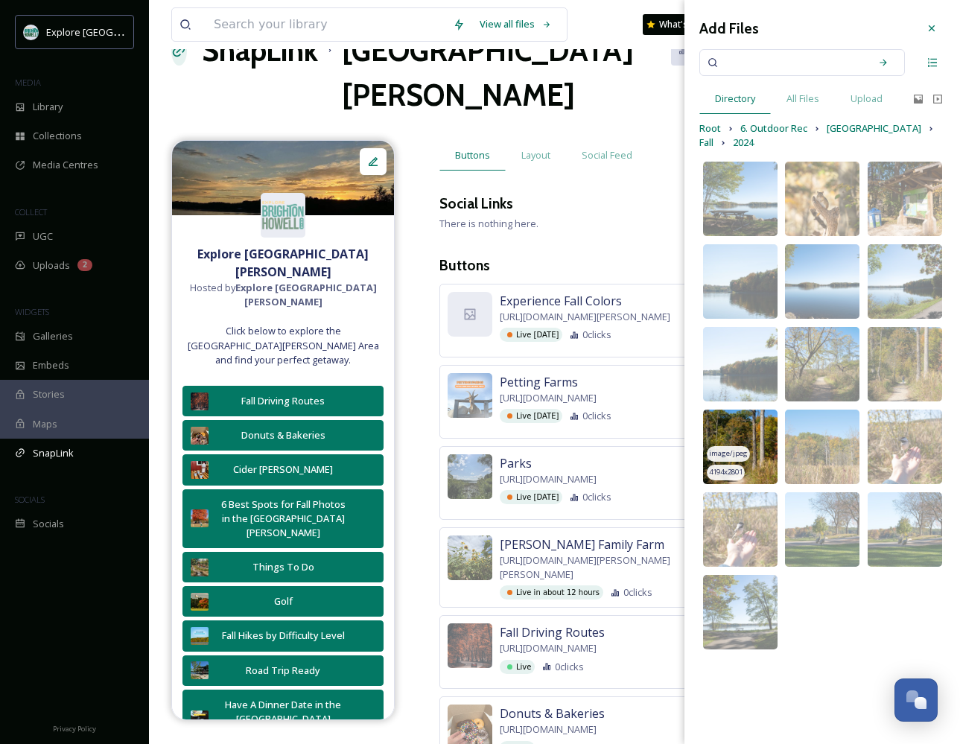
click at [755, 435] on img at bounding box center [740, 447] width 75 height 75
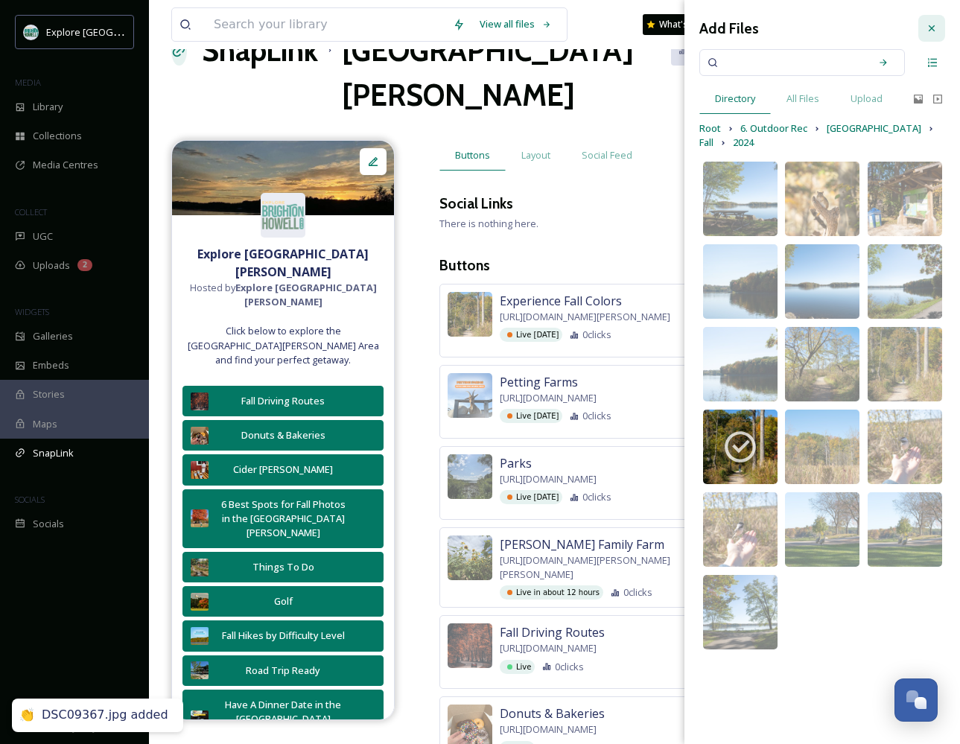
click at [934, 22] on icon at bounding box center [932, 28] width 12 height 12
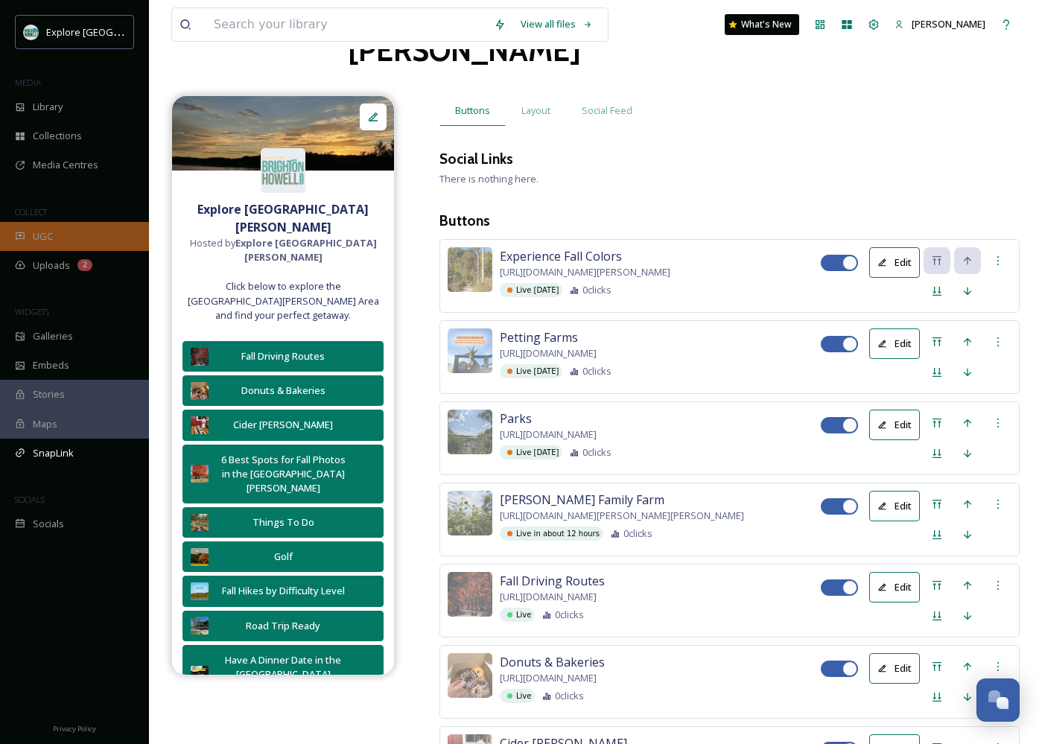
click at [58, 233] on div "UGC" at bounding box center [74, 236] width 149 height 29
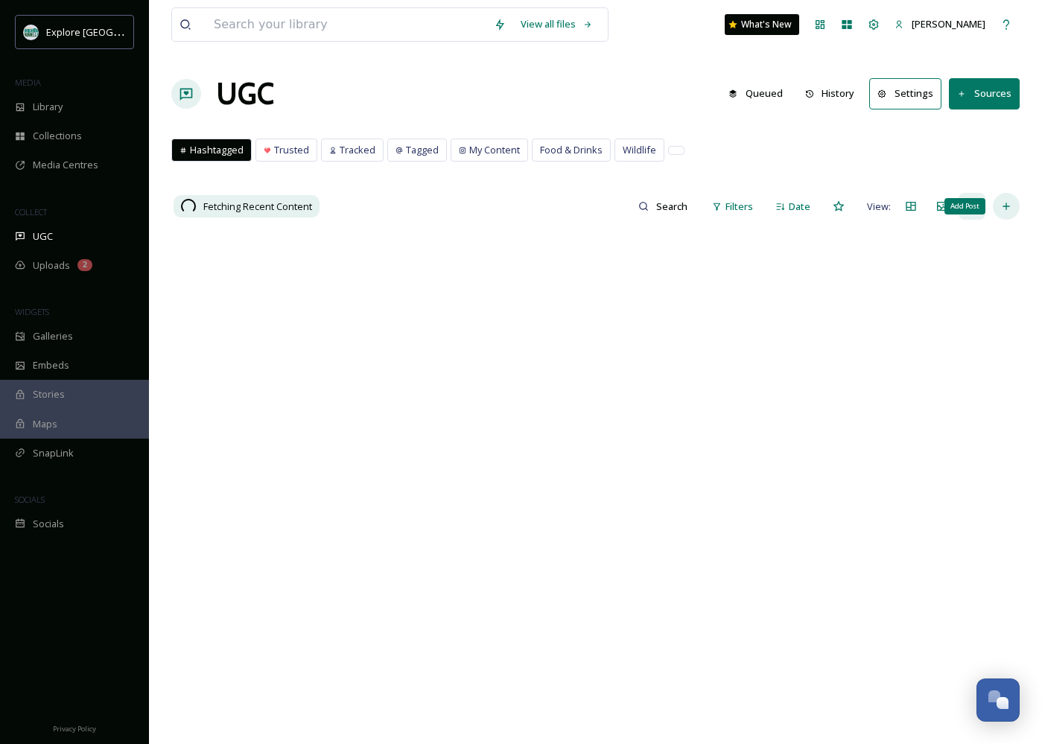
click at [1002, 212] on icon at bounding box center [1007, 206] width 12 height 12
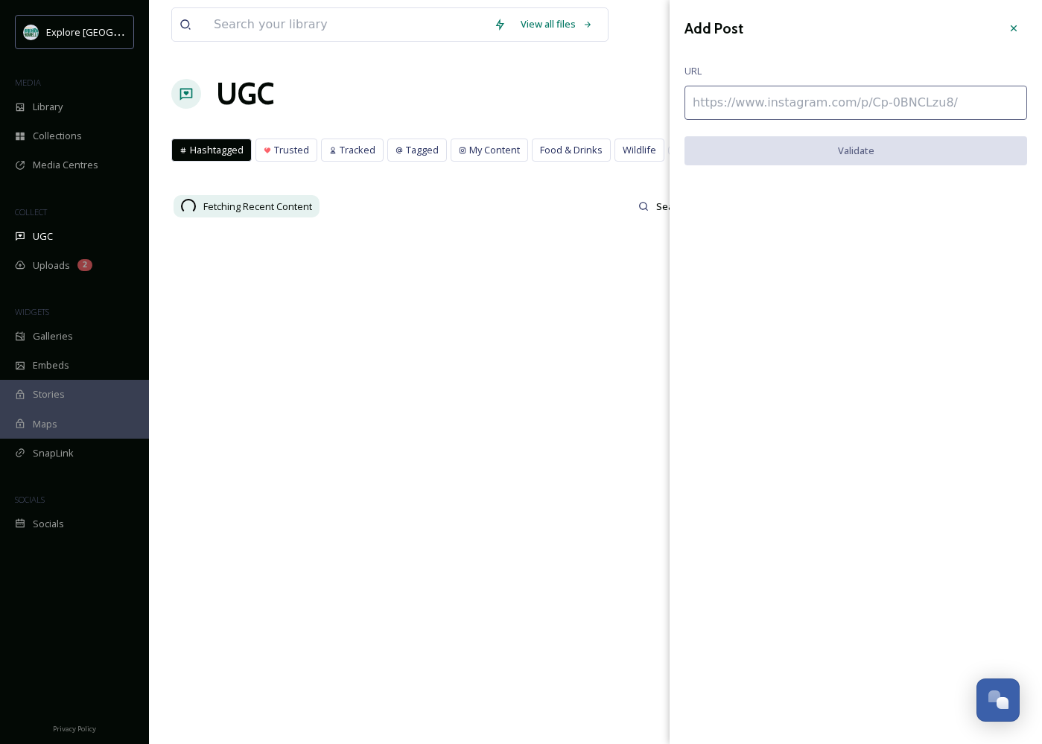
click at [912, 110] on input at bounding box center [856, 103] width 343 height 34
paste input "[URL][DOMAIN_NAME]"
type input "[URL][DOMAIN_NAME]"
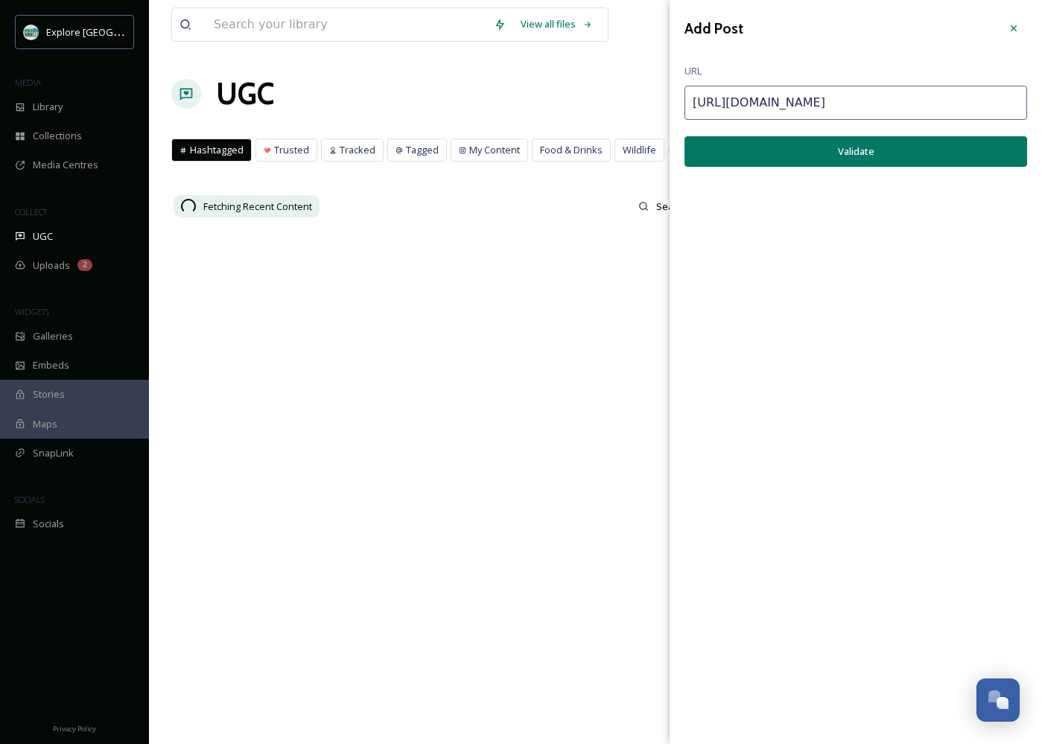
click at [893, 141] on button "Validate" at bounding box center [856, 151] width 343 height 31
click at [853, 151] on button "Add Post" at bounding box center [856, 151] width 343 height 31
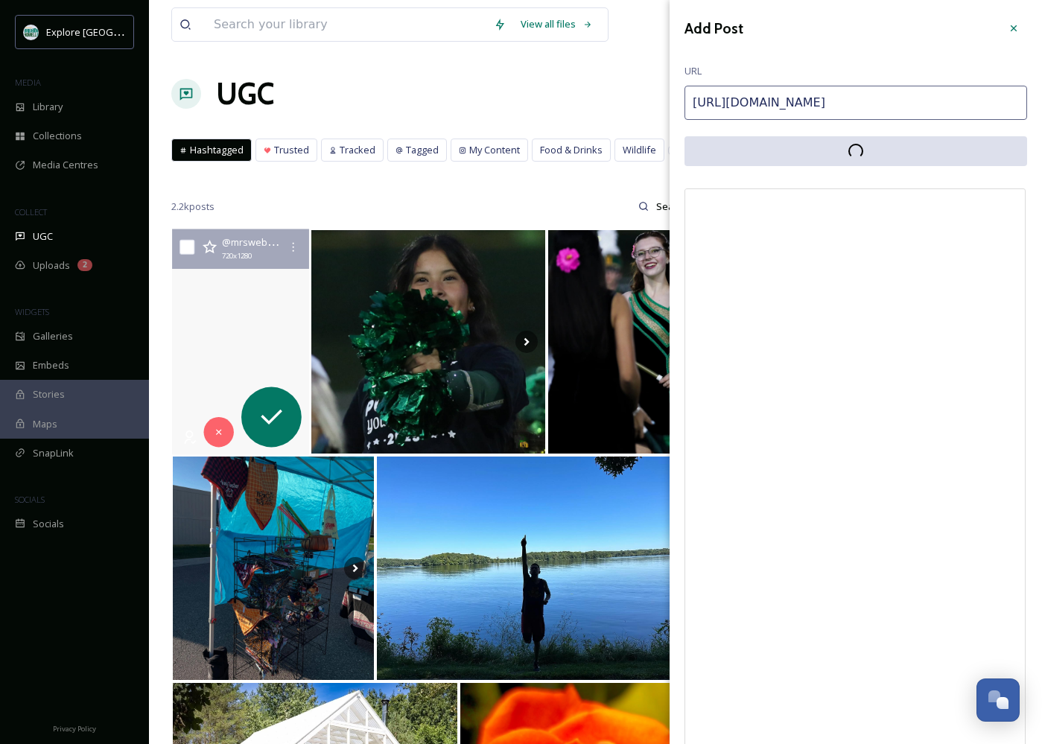
click at [244, 306] on video "Not your grandma’s tea room 👀🖤 Oddities, 75+ teas, tarot readings and a haunted…" at bounding box center [240, 342] width 137 height 226
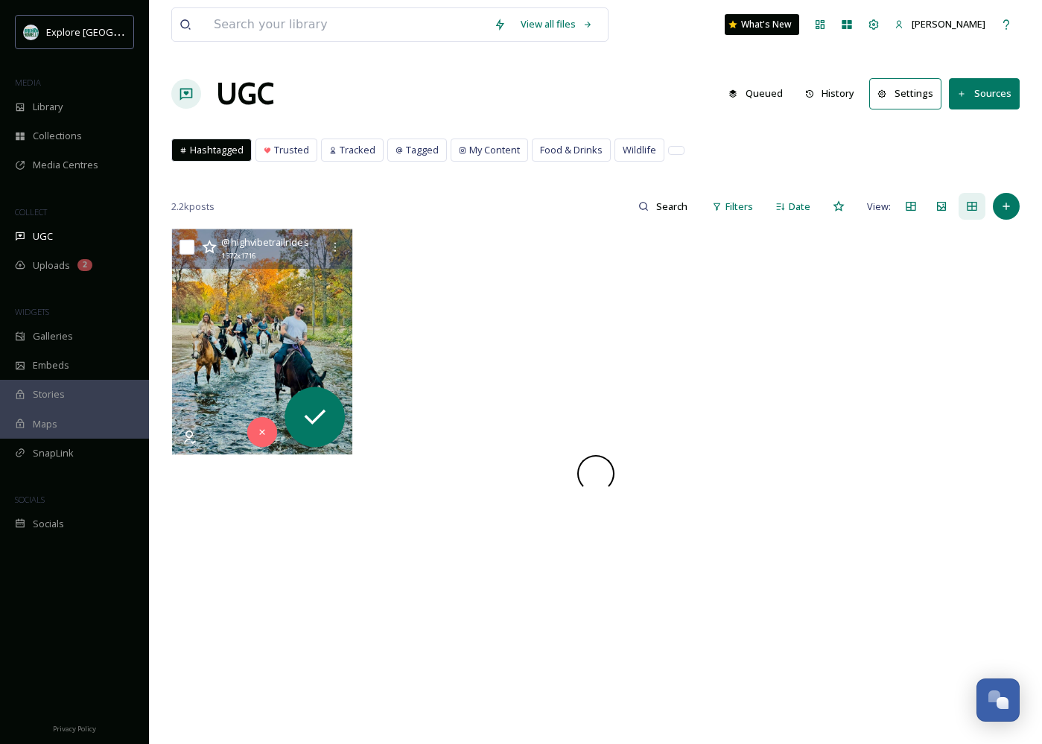
click at [295, 314] on img at bounding box center [262, 342] width 180 height 226
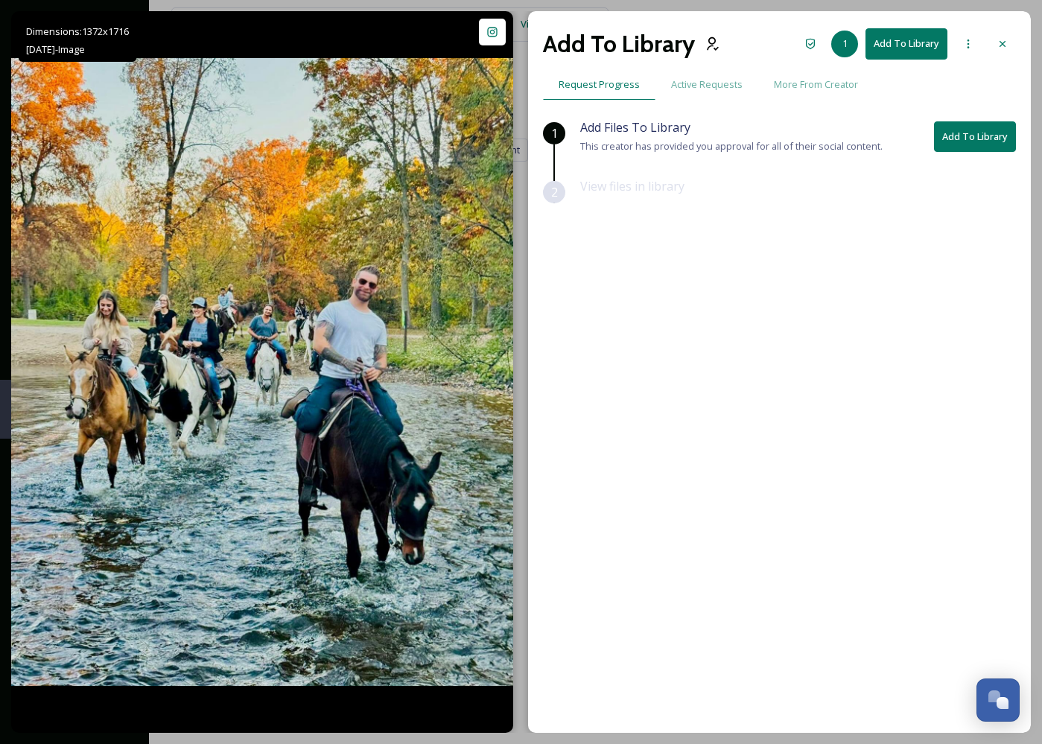
click at [975, 134] on button "Add To Library" at bounding box center [975, 136] width 82 height 31
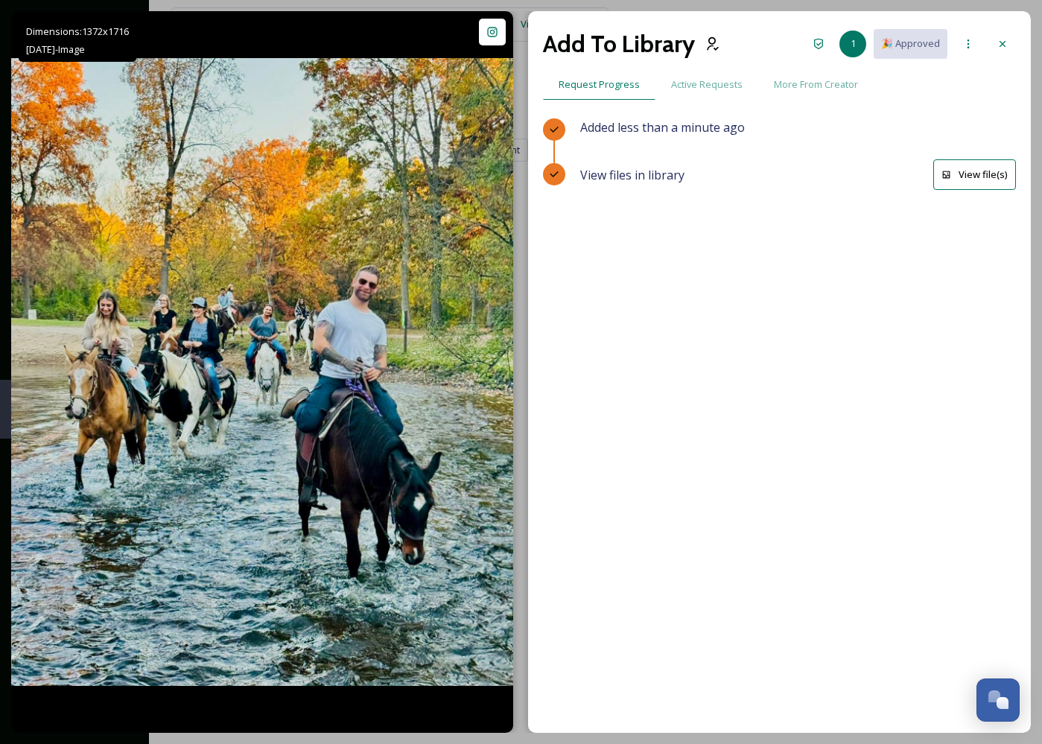
click at [975, 177] on button "View file(s)" at bounding box center [975, 174] width 83 height 31
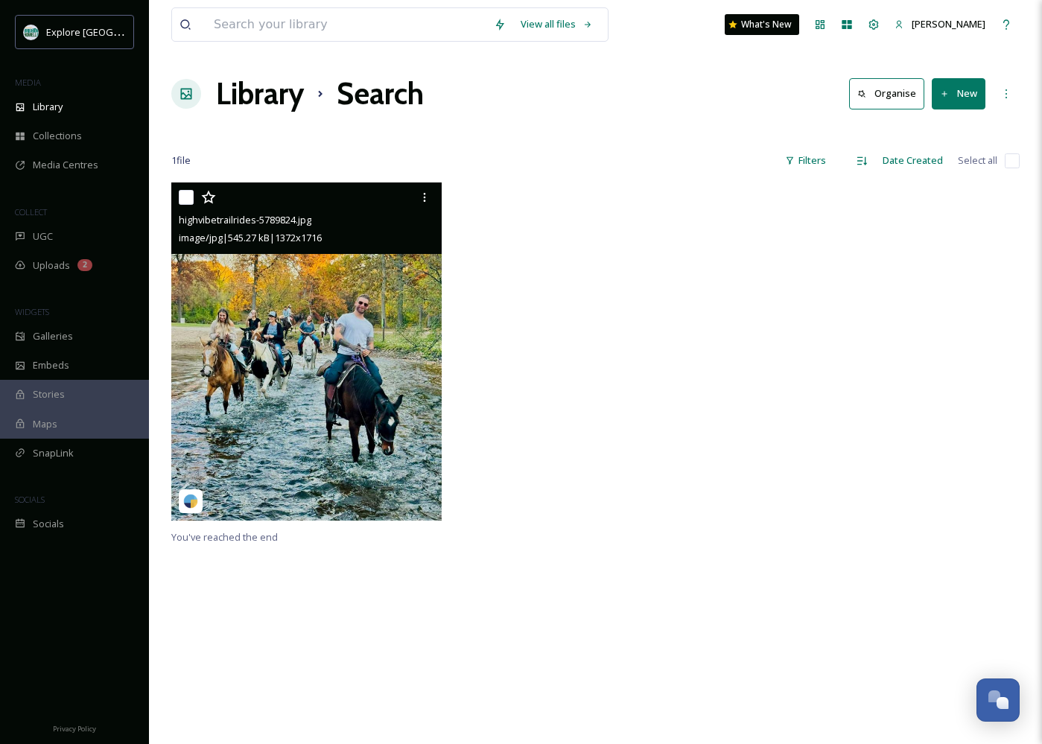
click at [438, 201] on div "highvibetrailrides-5789824.jpg image/jpg | 545.27 kB | 1372 x 1716" at bounding box center [306, 219] width 270 height 72
click at [429, 200] on icon at bounding box center [425, 197] width 12 height 12
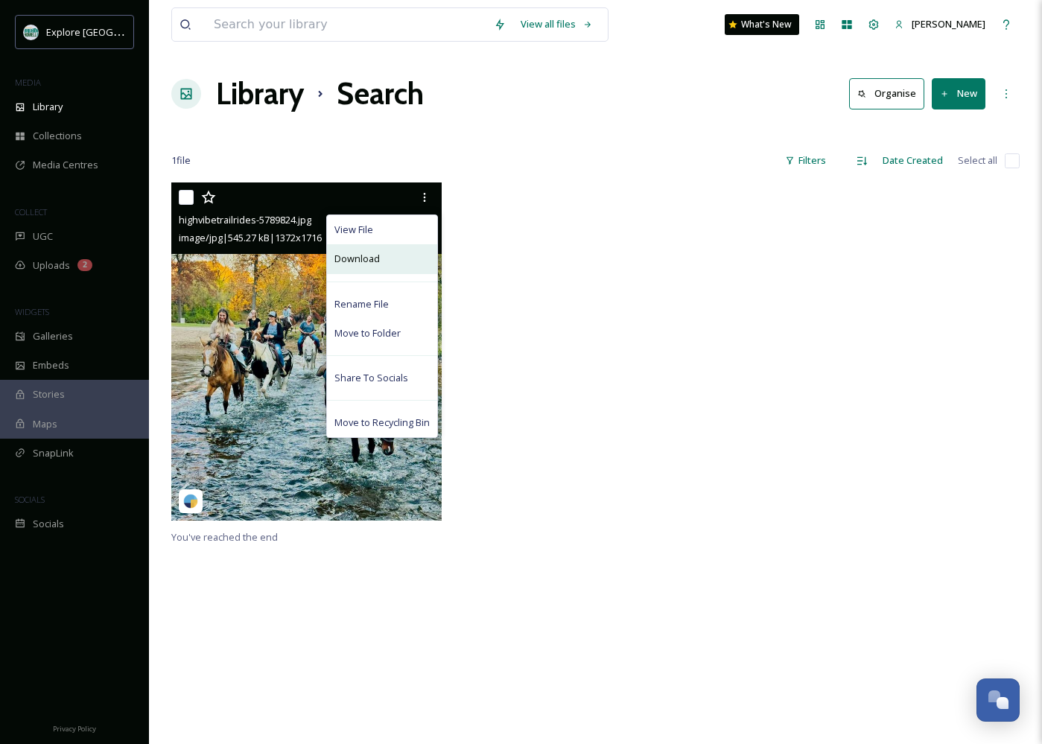
click at [376, 269] on div "Download" at bounding box center [382, 258] width 110 height 29
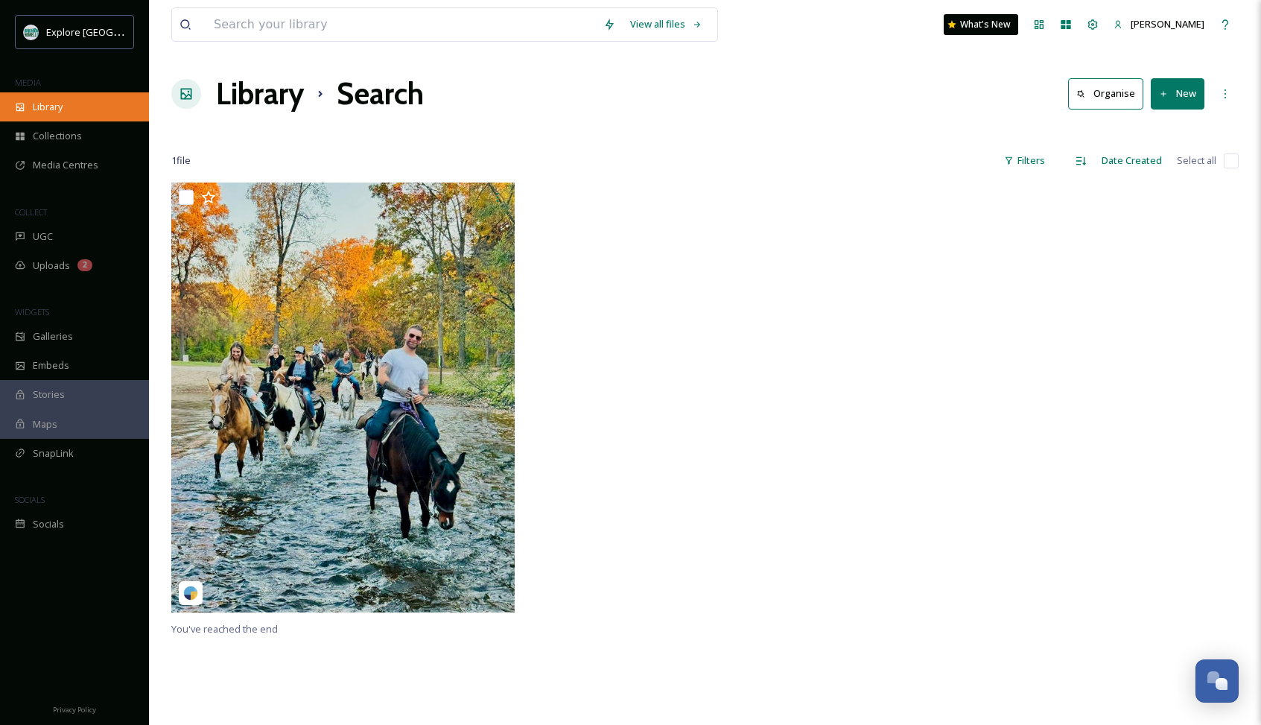
click at [67, 103] on div "Library" at bounding box center [74, 106] width 149 height 29
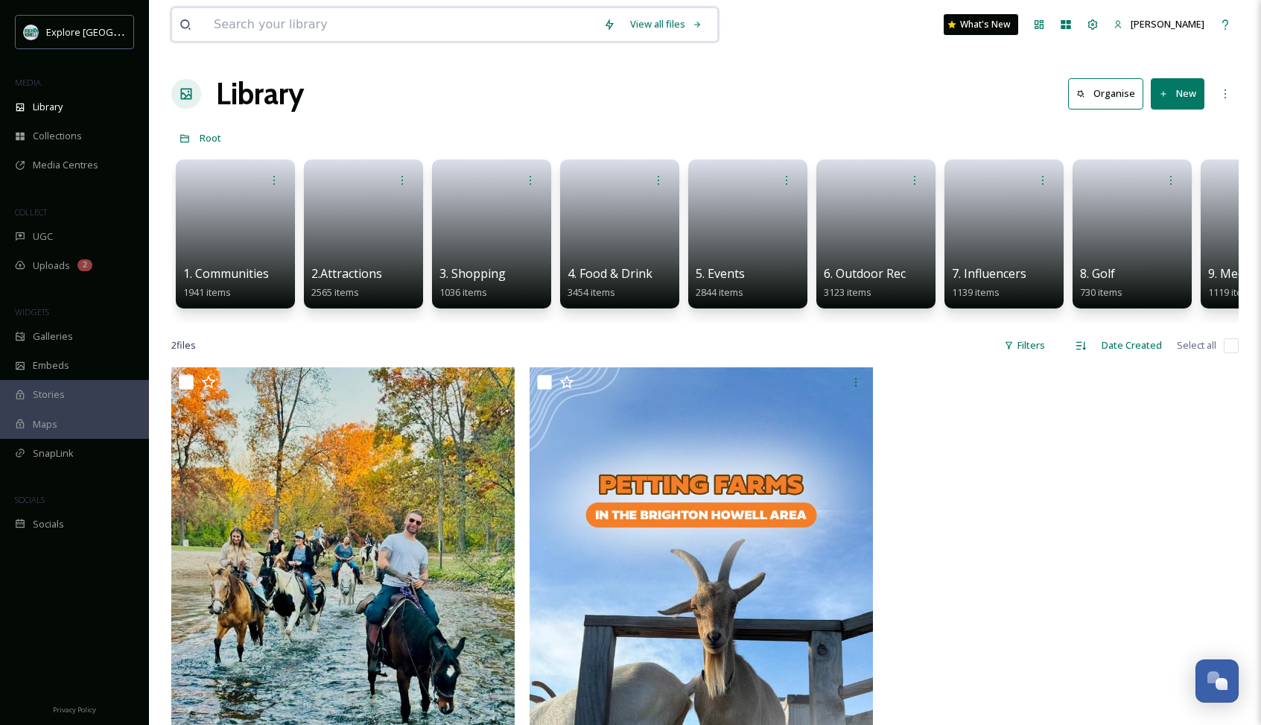
click at [305, 31] on input at bounding box center [401, 24] width 390 height 33
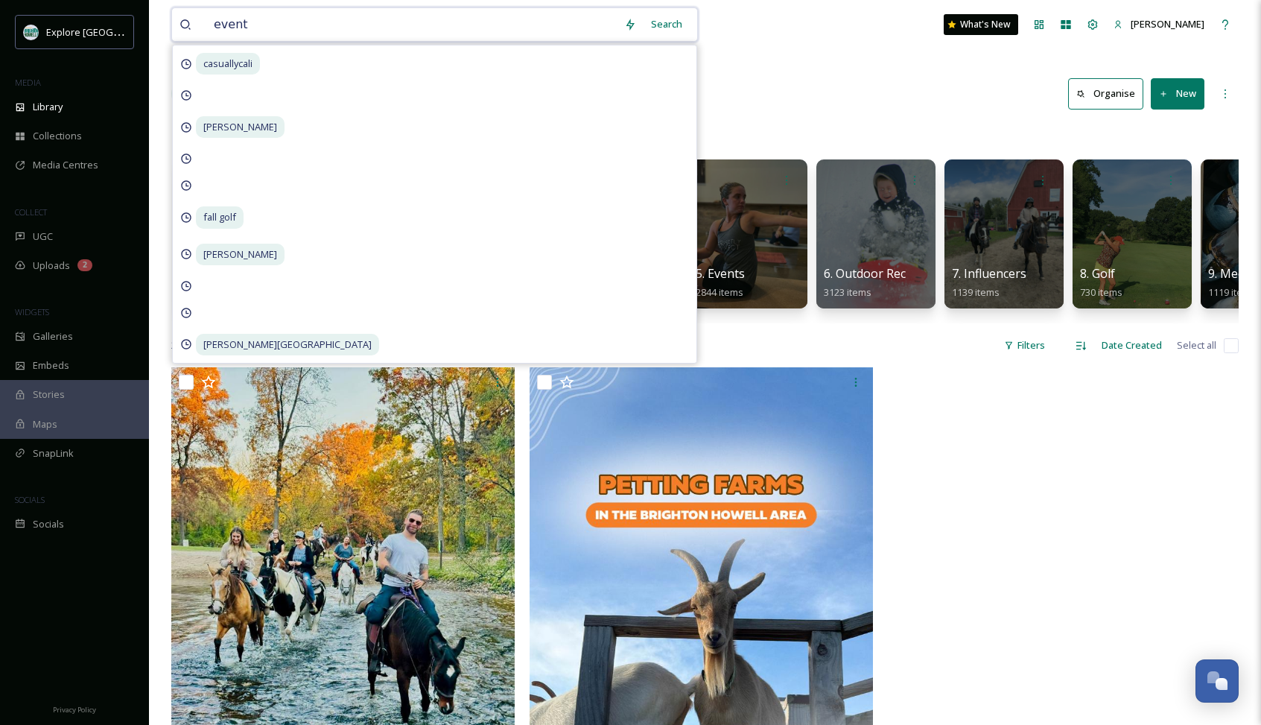
type input "events"
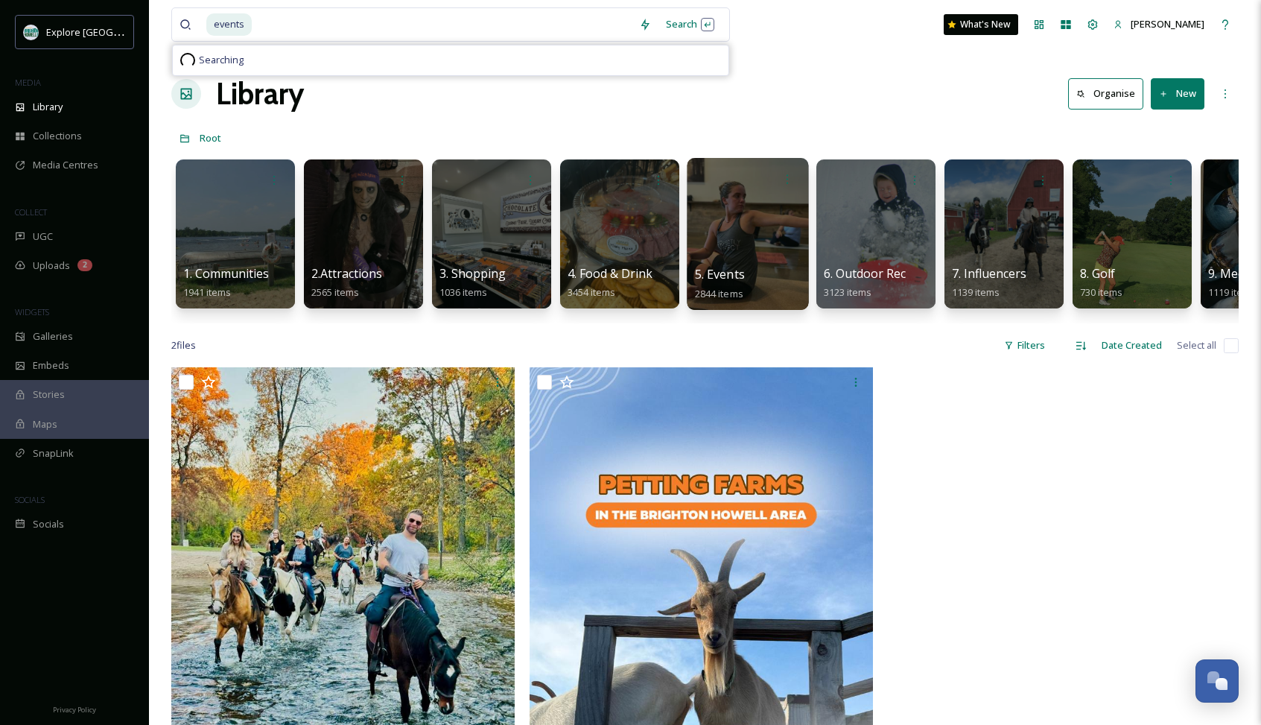
click at [742, 241] on div at bounding box center [747, 234] width 121 height 152
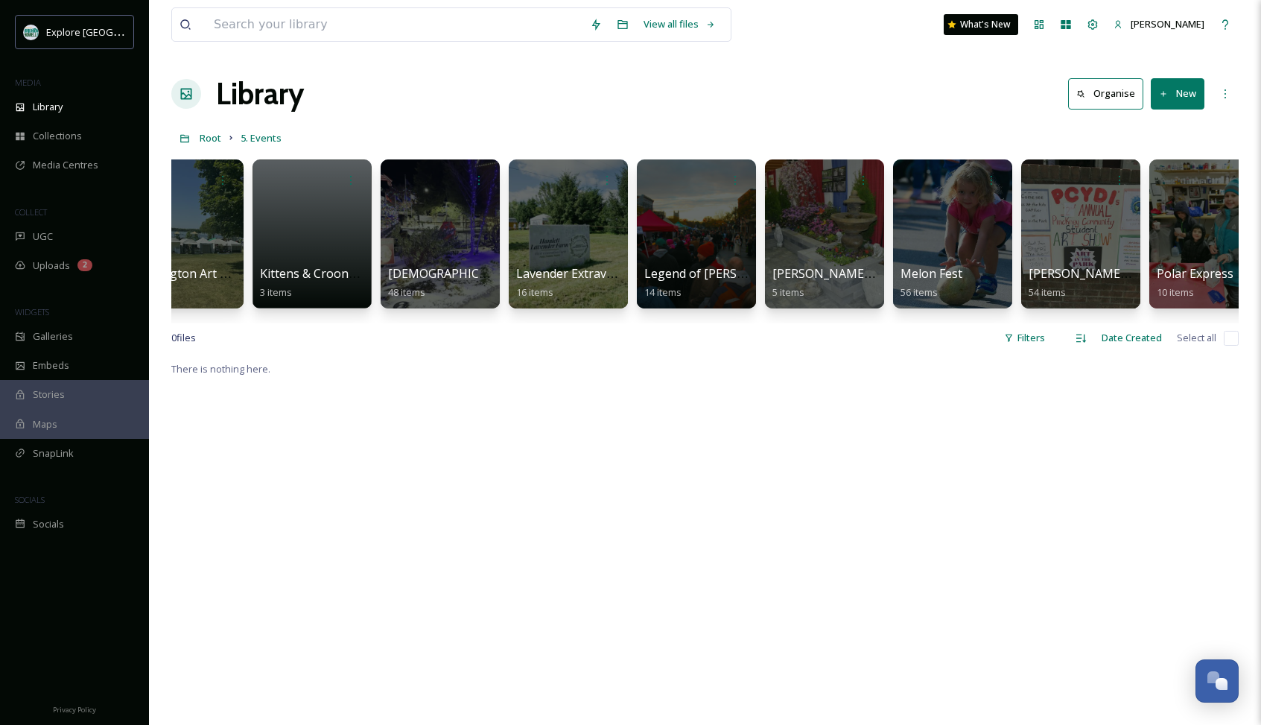
scroll to position [0, 3641]
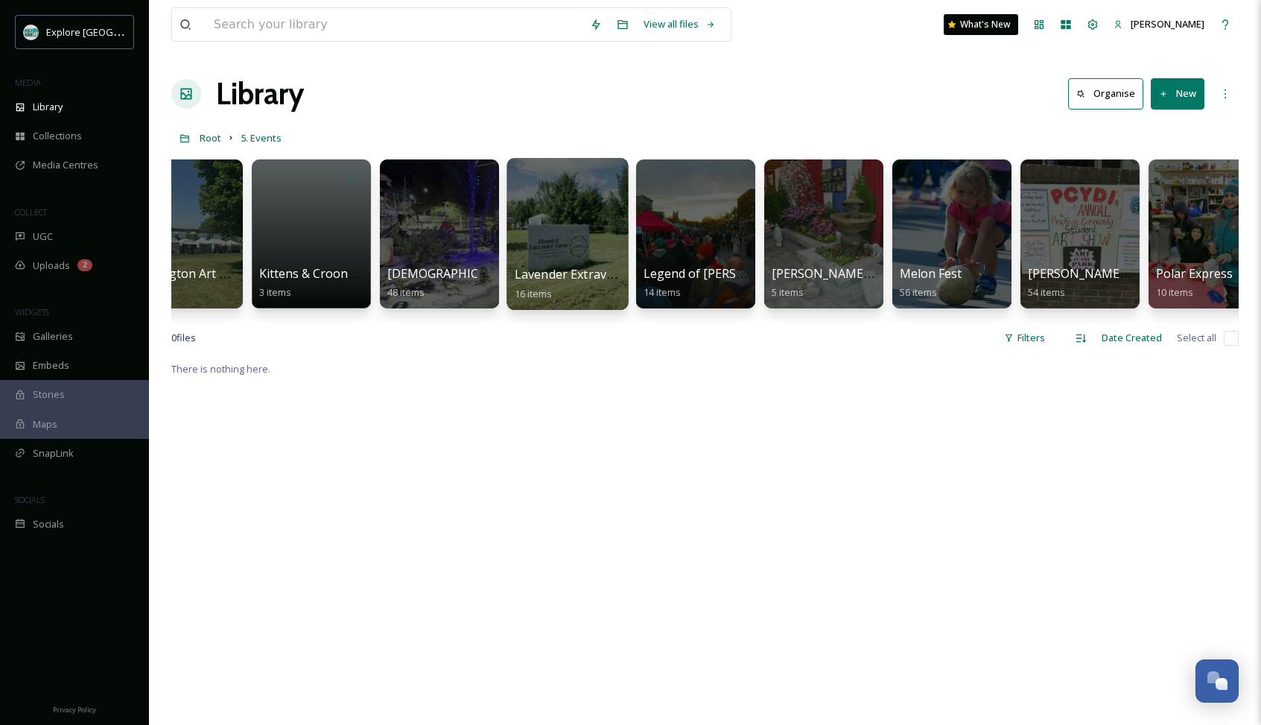
click at [566, 224] on div at bounding box center [567, 234] width 121 height 152
